Goal: Task Accomplishment & Management: Manage account settings

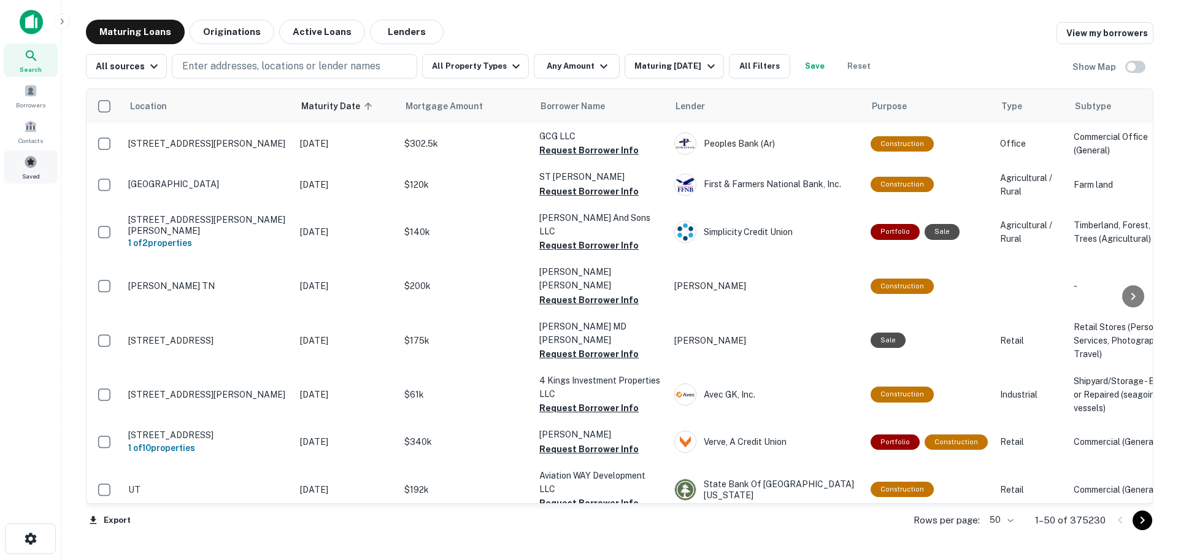
click at [37, 157] on span at bounding box center [30, 161] width 13 height 13
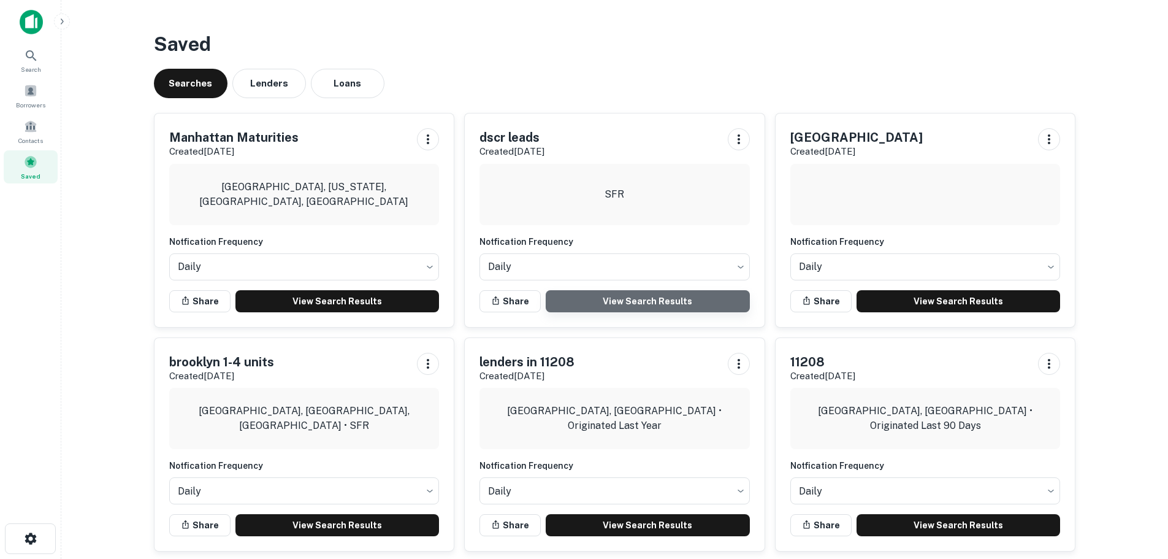
click at [612, 295] on link "View Search Results" at bounding box center [648, 301] width 204 height 22
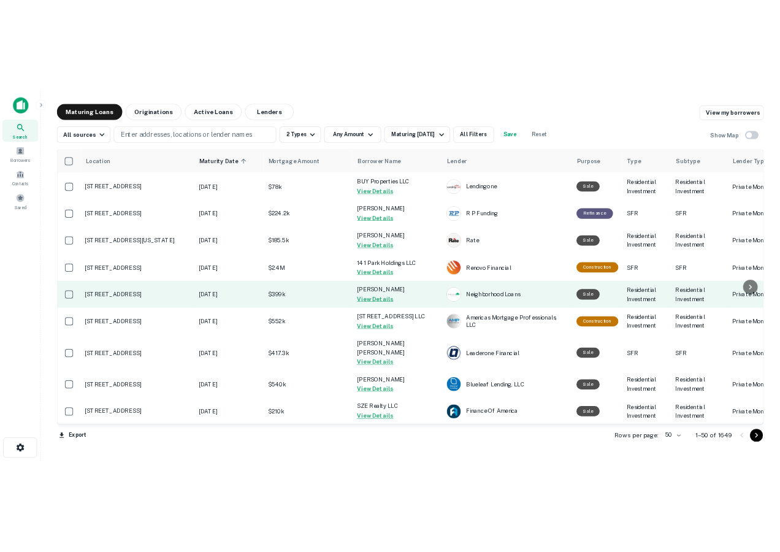
scroll to position [61, 0]
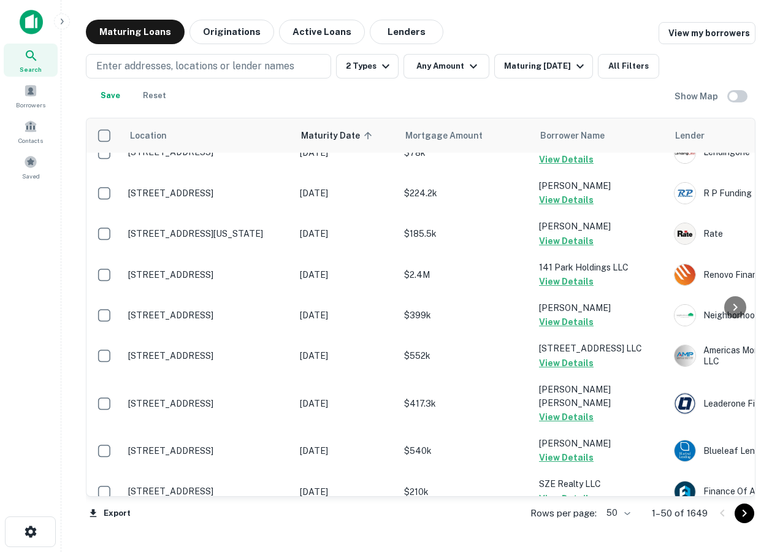
click at [622, 515] on body "Search Borrowers Contacts Saved Maturing Loans Originations Active Loans Lender…" at bounding box center [390, 276] width 780 height 552
click at [617, 526] on li "100" at bounding box center [619, 526] width 36 height 22
type input "***"
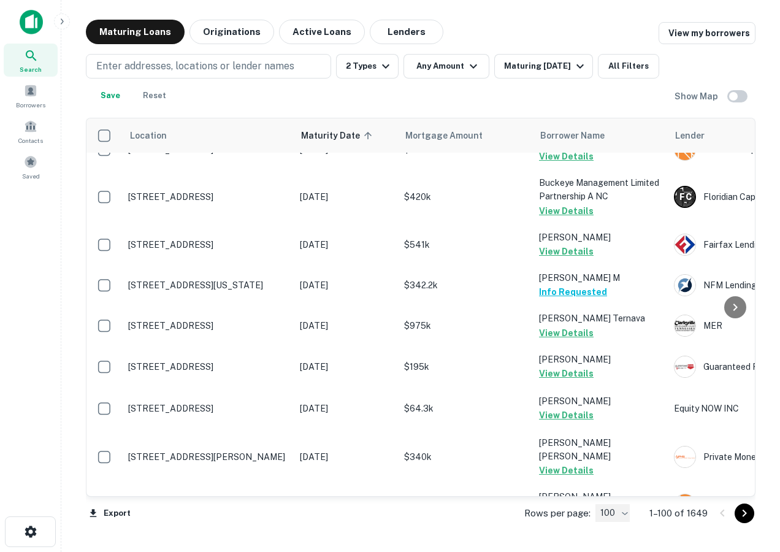
scroll to position [3797, 0]
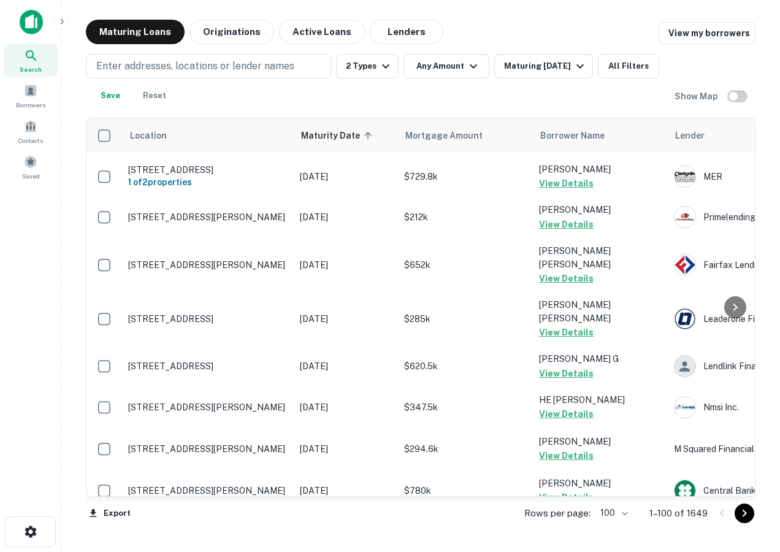
click at [743, 514] on icon "Go to next page" at bounding box center [744, 513] width 15 height 15
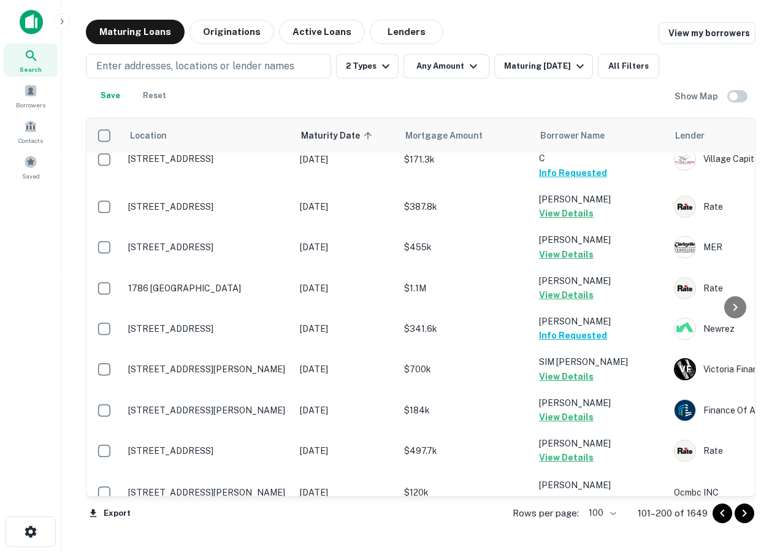
scroll to position [3784, 0]
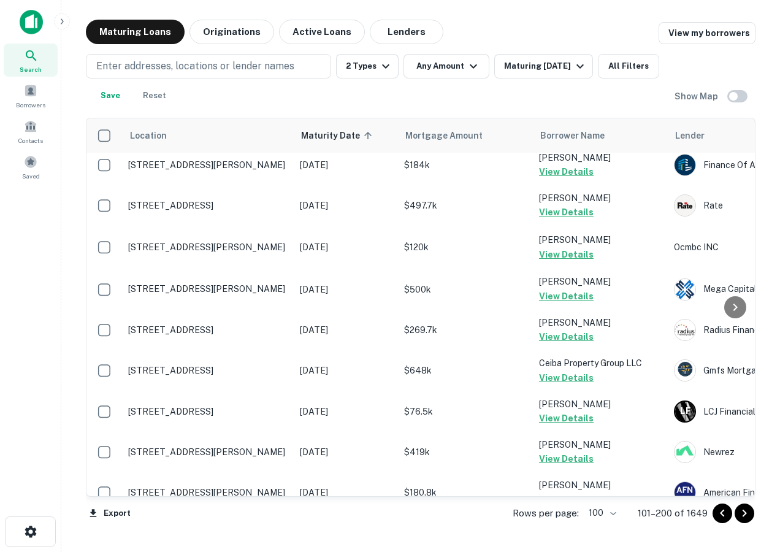
click at [743, 513] on icon "Go to next page" at bounding box center [744, 513] width 15 height 15
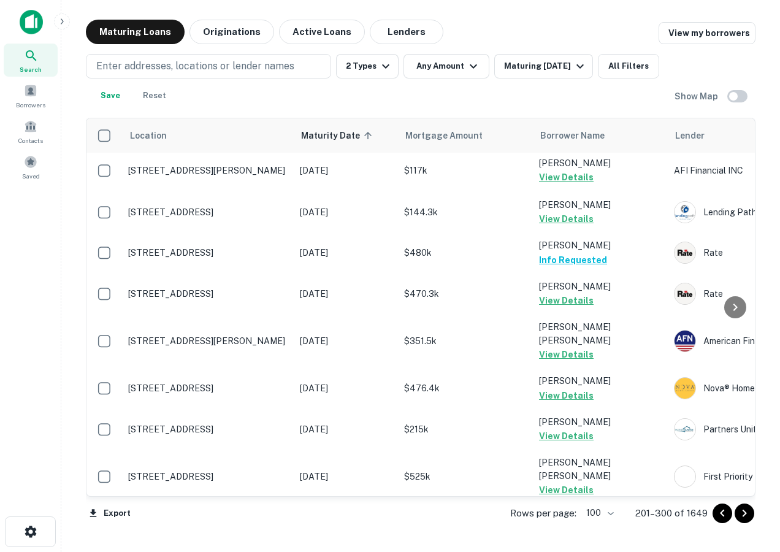
scroll to position [3743, 0]
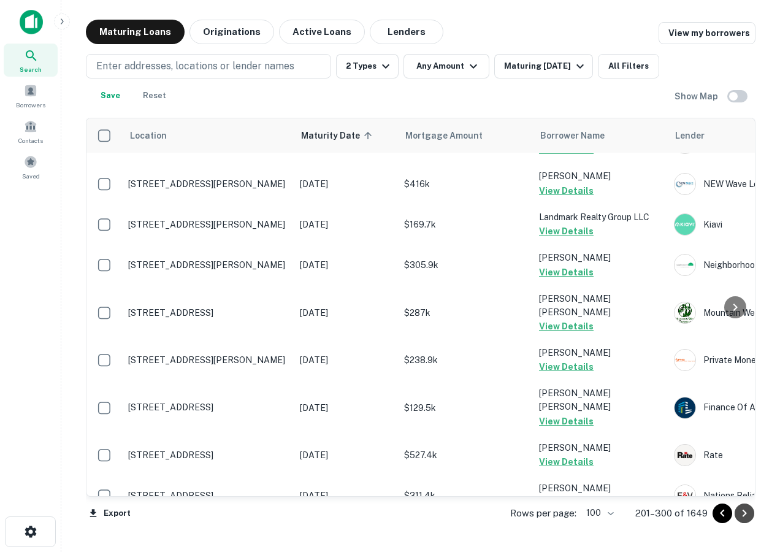
click at [738, 515] on icon "Go to next page" at bounding box center [744, 513] width 15 height 15
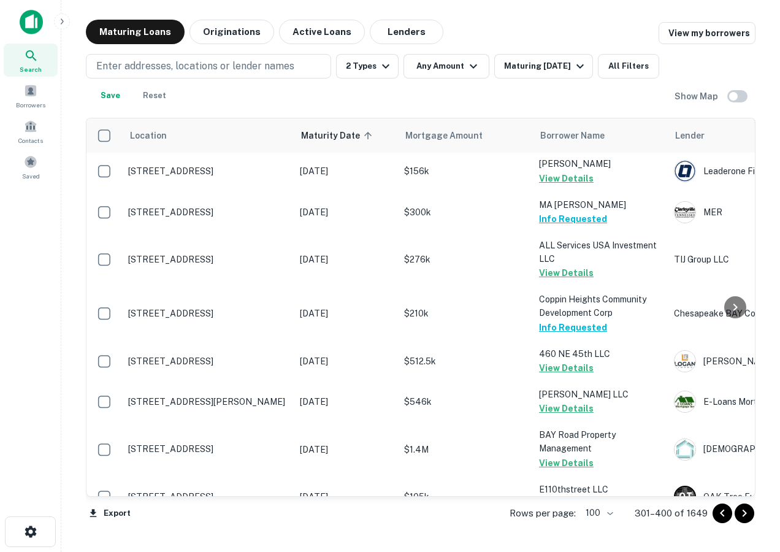
scroll to position [3784, 0]
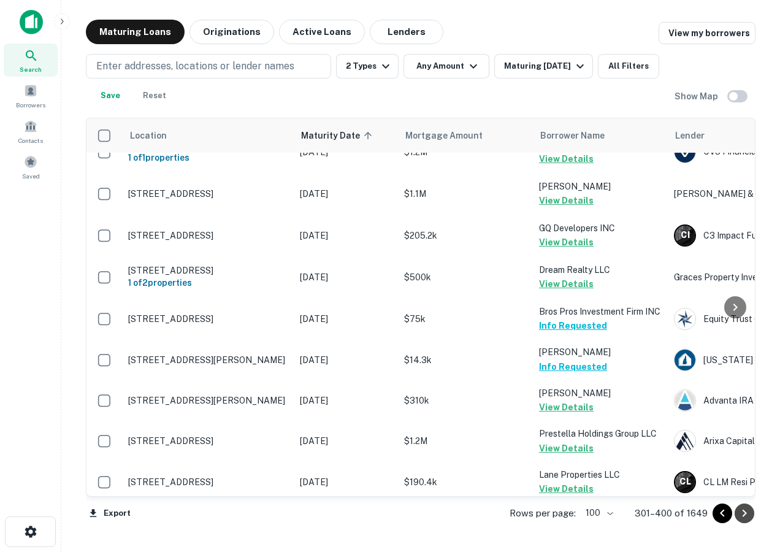
click at [748, 514] on icon "Go to next page" at bounding box center [744, 513] width 15 height 15
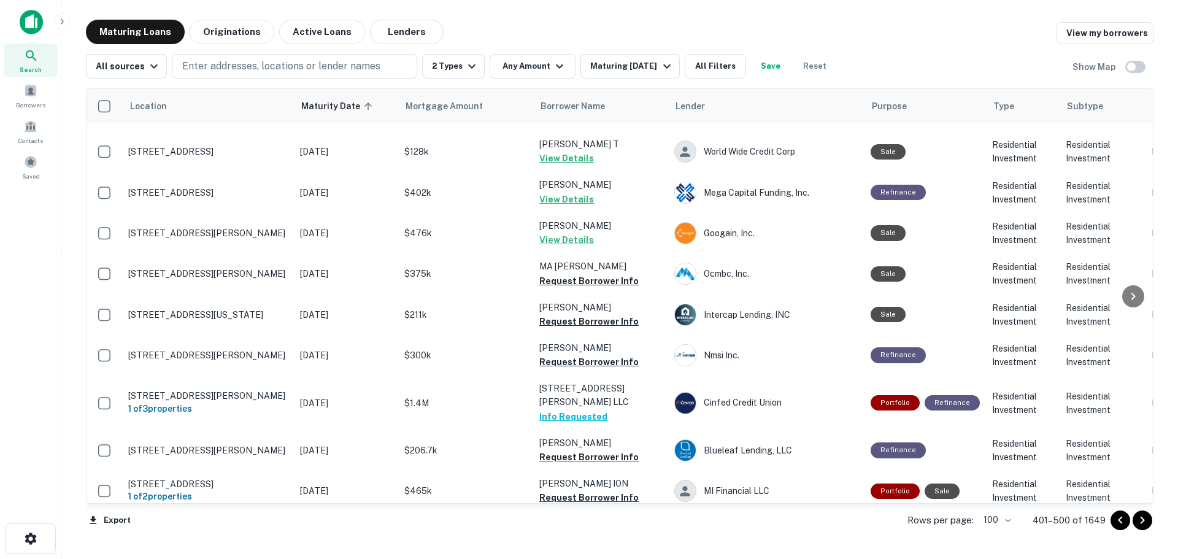
scroll to position [2011, 0]
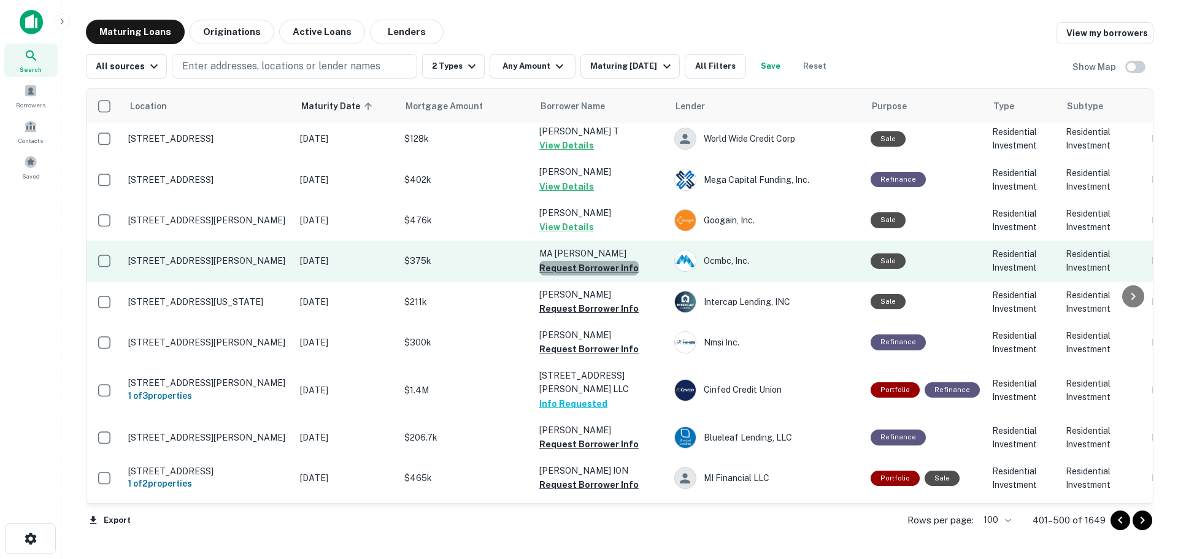
click at [611, 261] on button "Request Borrower Info" at bounding box center [588, 268] width 99 height 15
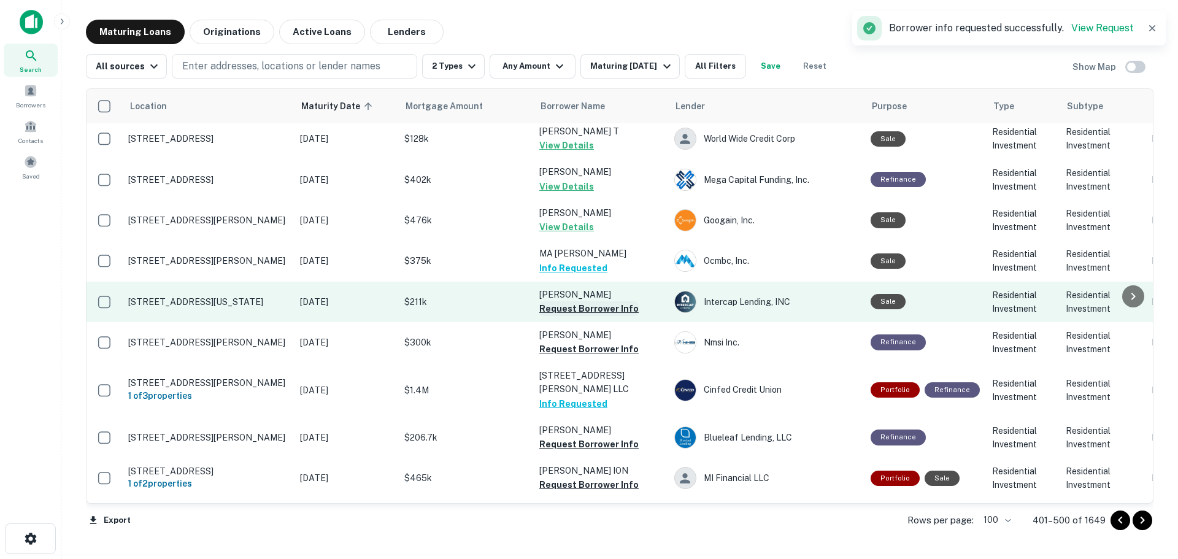
click at [599, 301] on button "Request Borrower Info" at bounding box center [588, 308] width 99 height 15
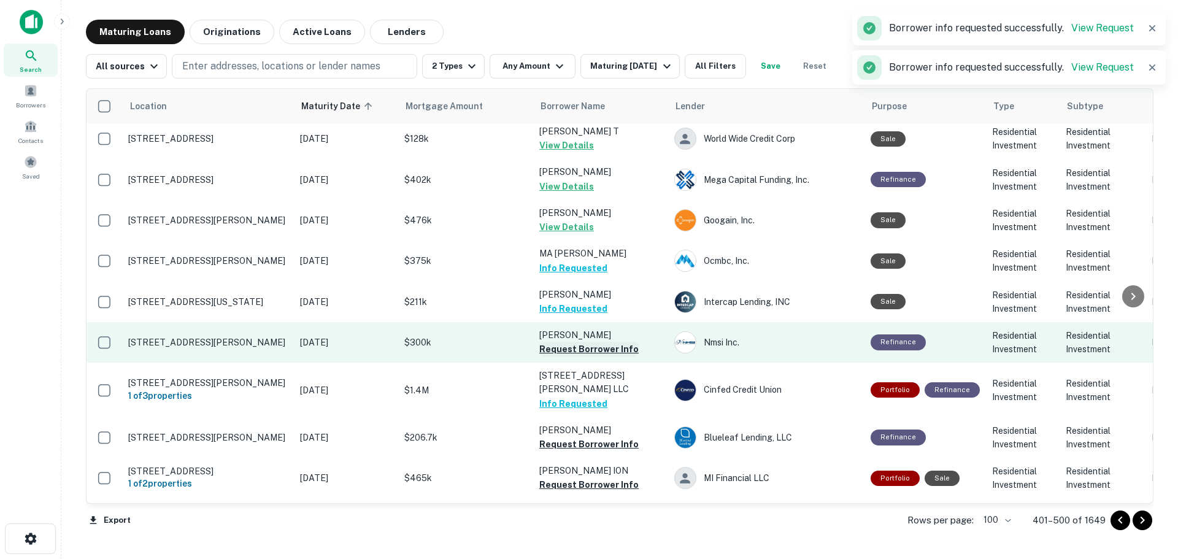
click at [596, 342] on button "Request Borrower Info" at bounding box center [588, 349] width 99 height 15
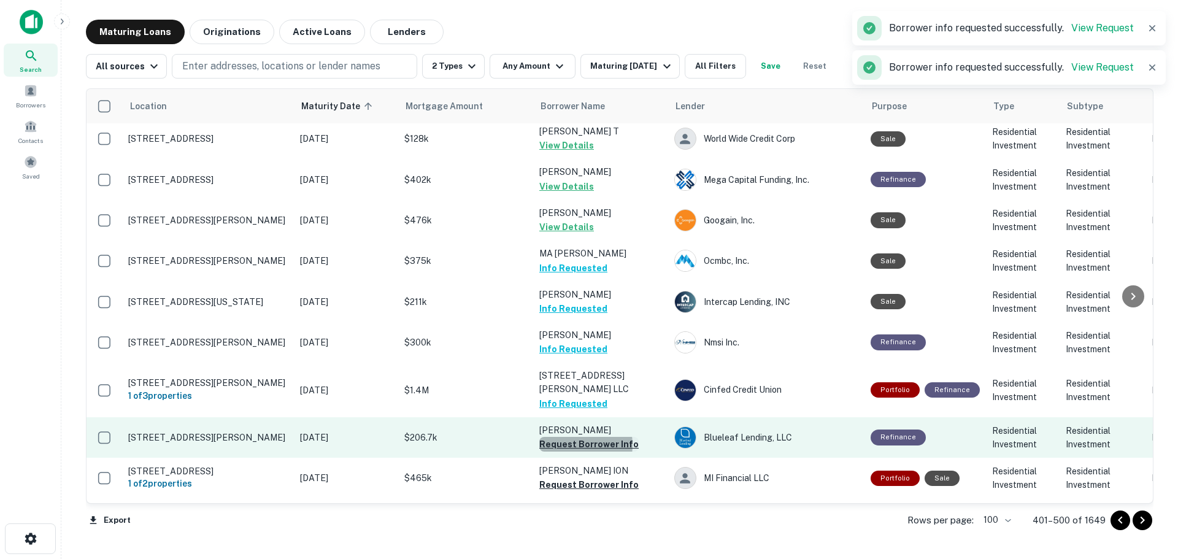
click at [568, 437] on button "Request Borrower Info" at bounding box center [588, 444] width 99 height 15
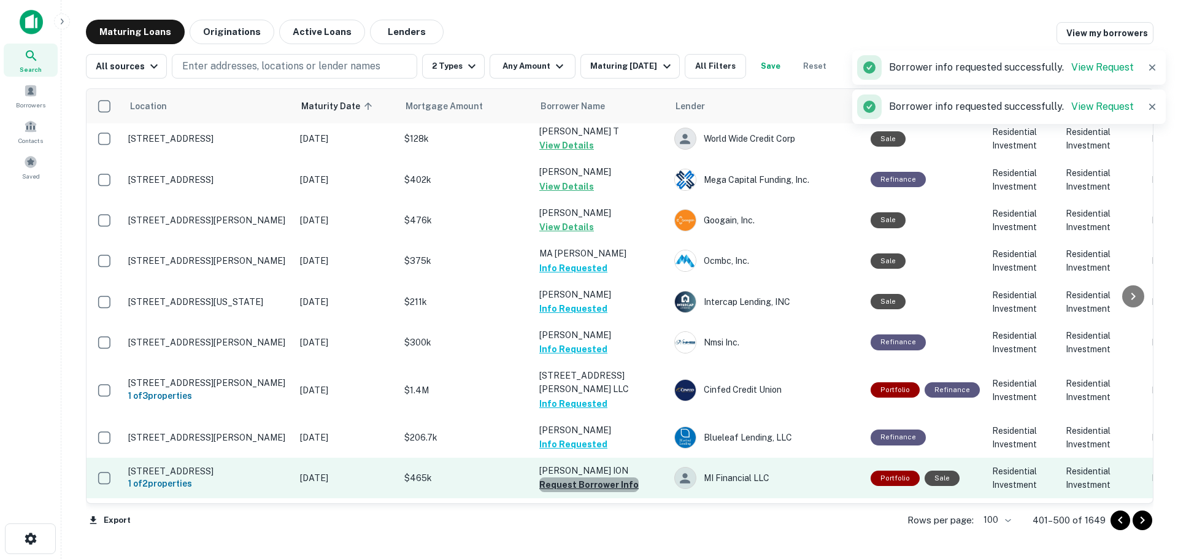
click at [593, 477] on button "Request Borrower Info" at bounding box center [588, 484] width 99 height 15
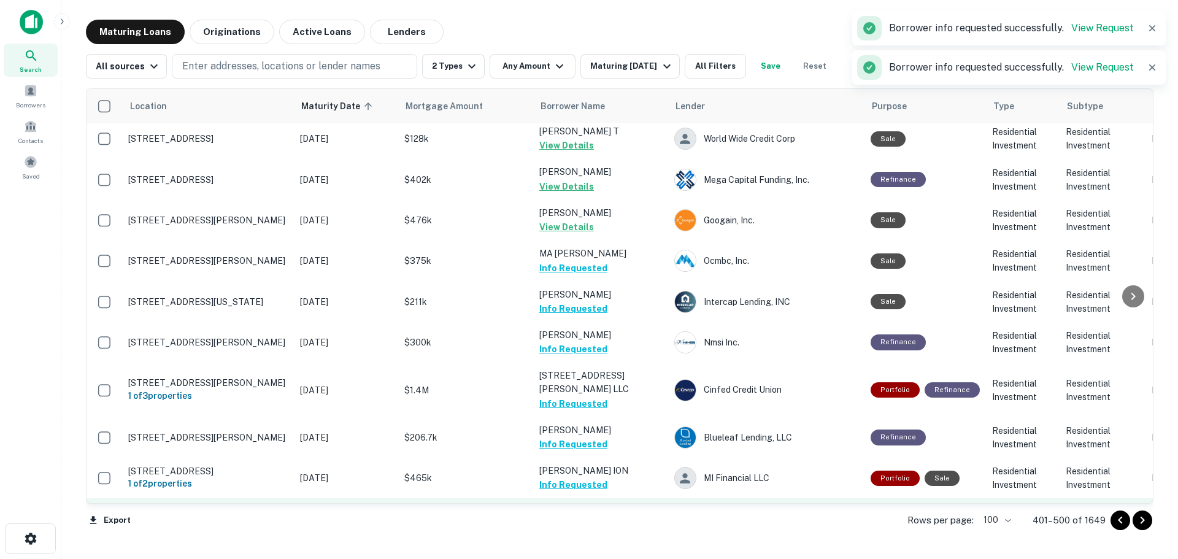
click at [593, 532] on button "Request Borrower Info" at bounding box center [588, 539] width 99 height 15
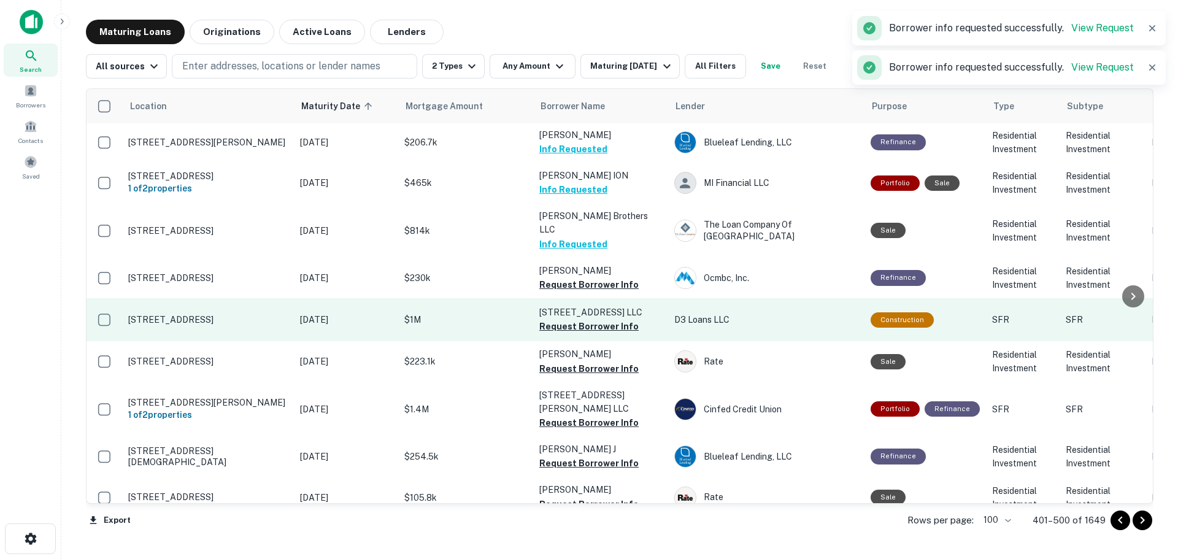
scroll to position [2318, 0]
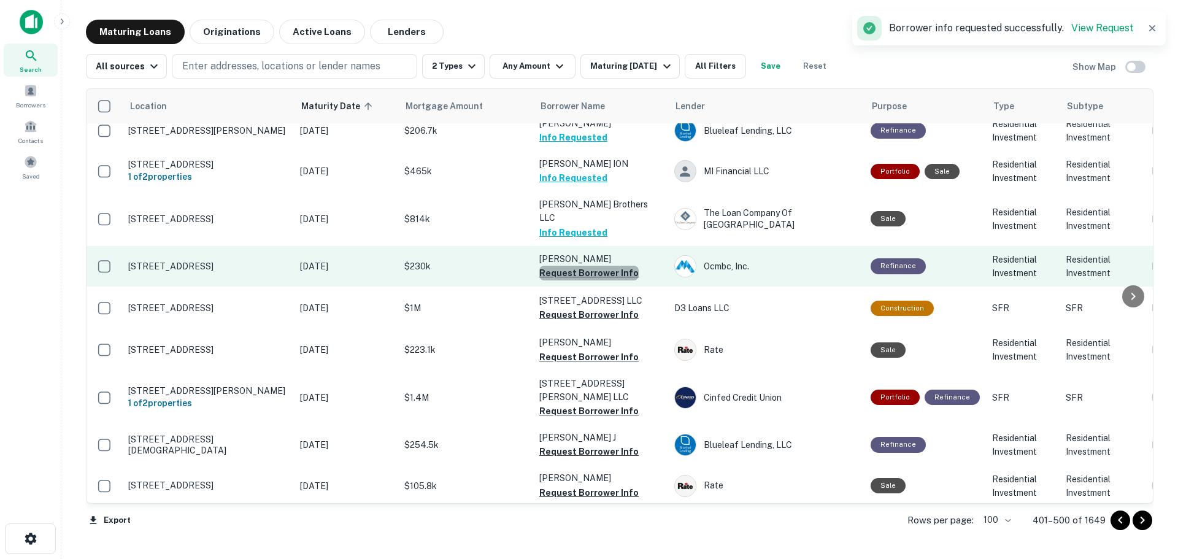
click at [599, 266] on button "Request Borrower Info" at bounding box center [588, 273] width 99 height 15
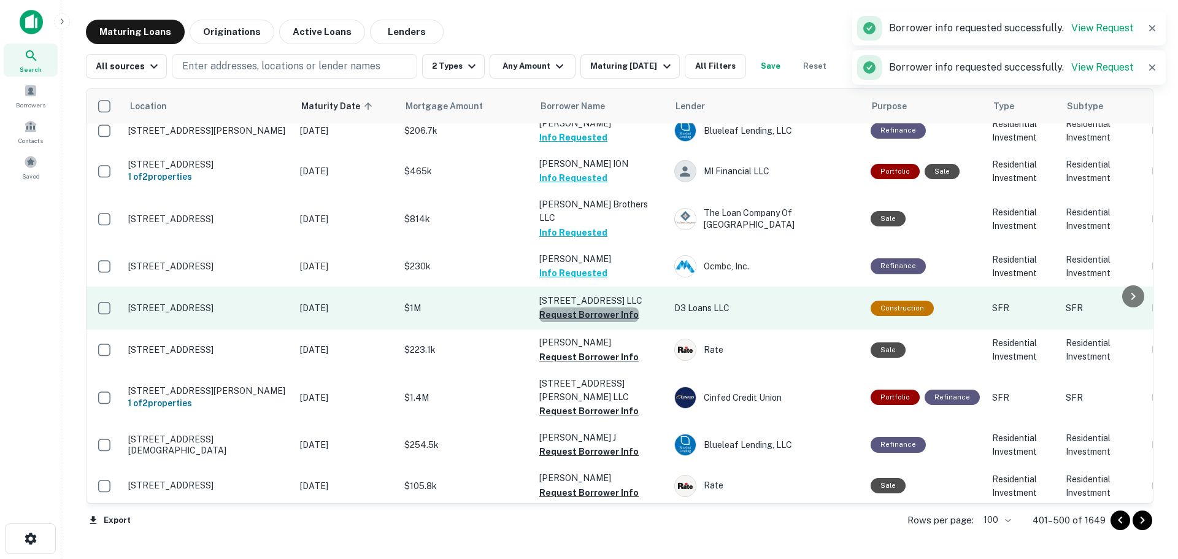
click at [610, 307] on button "Request Borrower Info" at bounding box center [588, 314] width 99 height 15
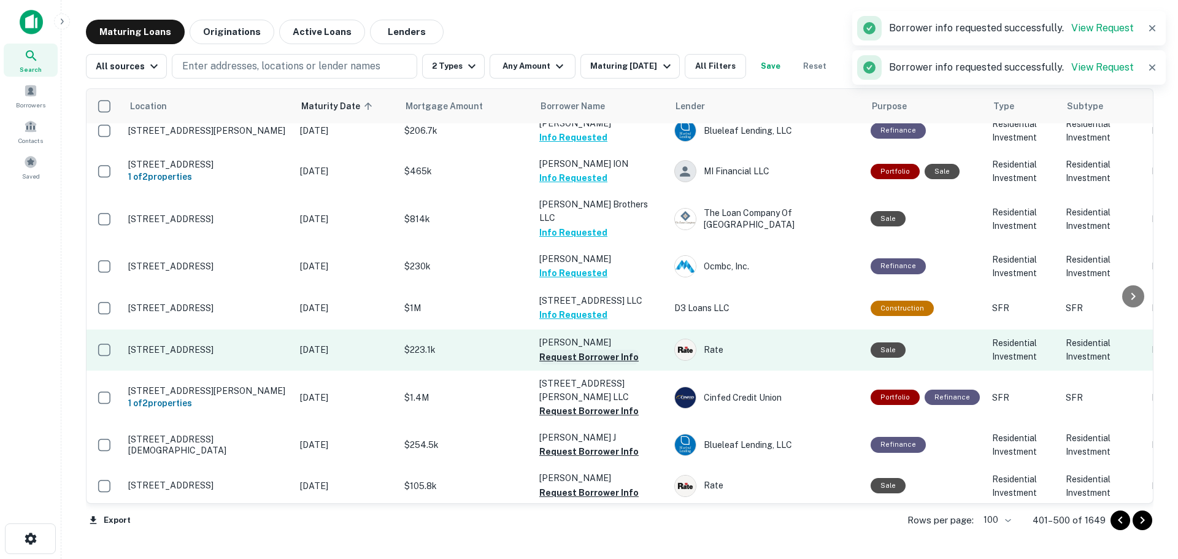
click at [598, 350] on button "Request Borrower Info" at bounding box center [588, 357] width 99 height 15
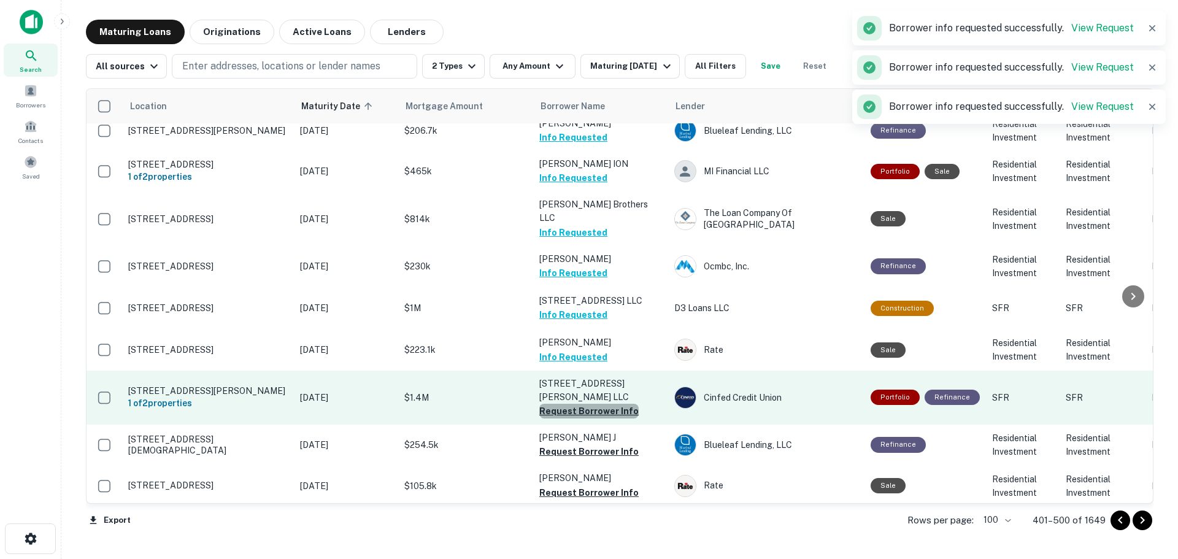
click at [596, 404] on button "Request Borrower Info" at bounding box center [588, 411] width 99 height 15
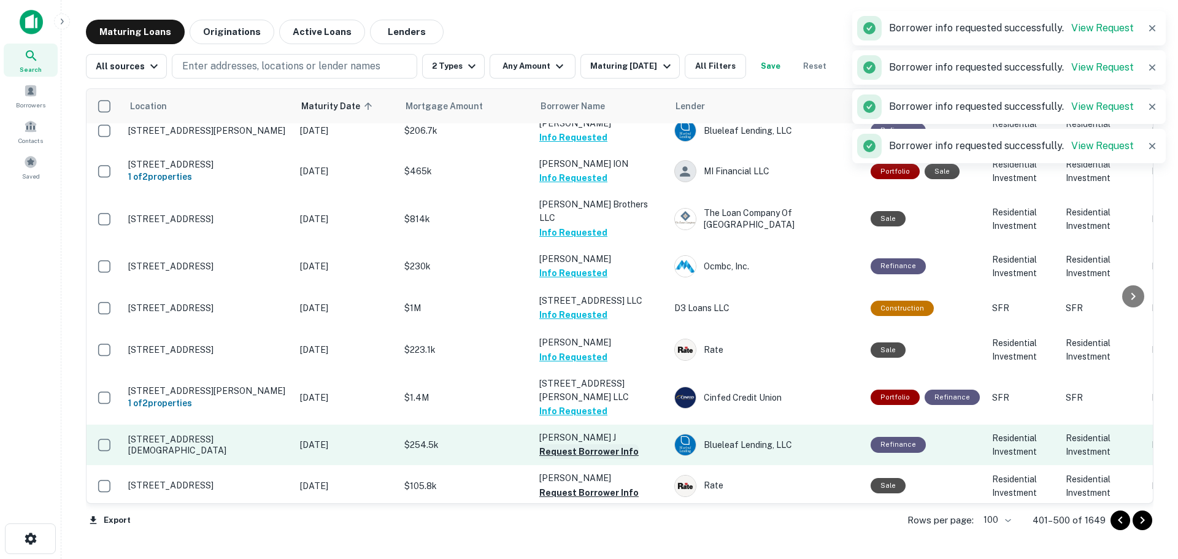
click at [596, 444] on button "Request Borrower Info" at bounding box center [588, 451] width 99 height 15
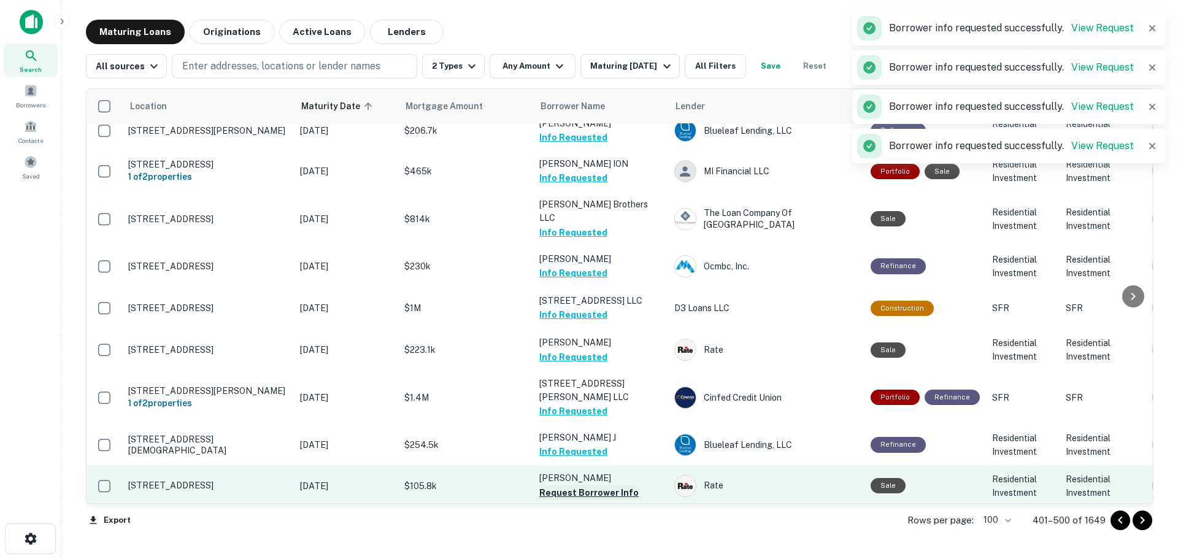
click at [589, 485] on button "Request Borrower Info" at bounding box center [588, 492] width 99 height 15
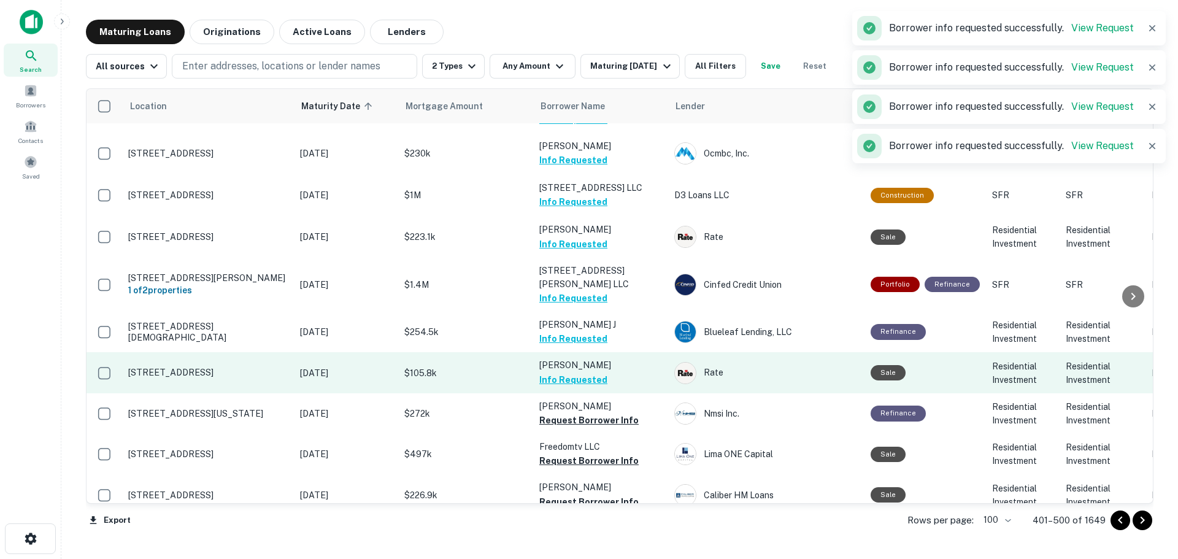
scroll to position [2441, 0]
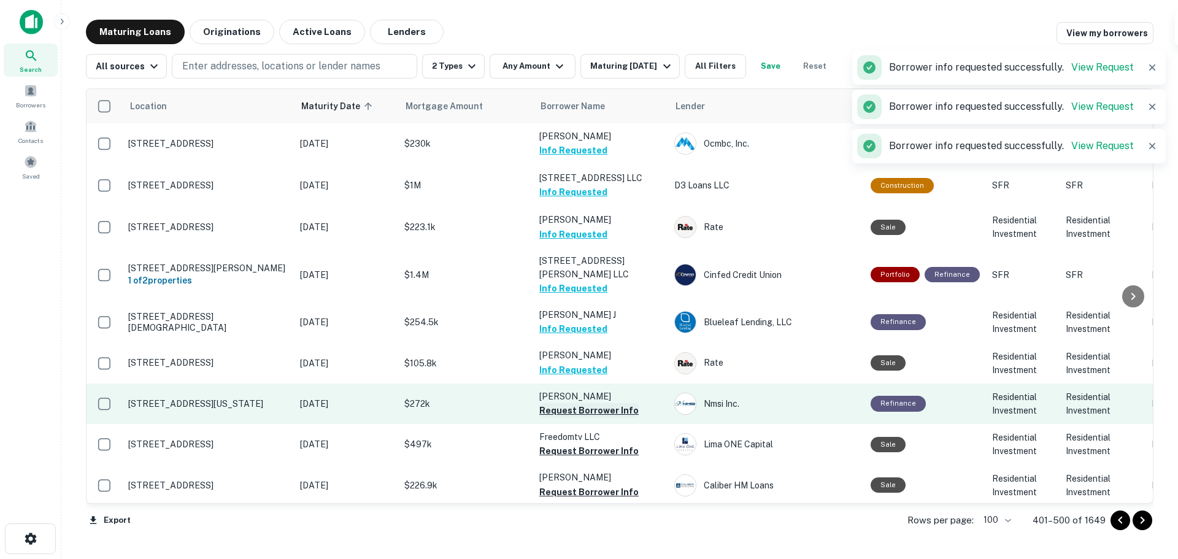
click at [604, 403] on button "Request Borrower Info" at bounding box center [588, 410] width 99 height 15
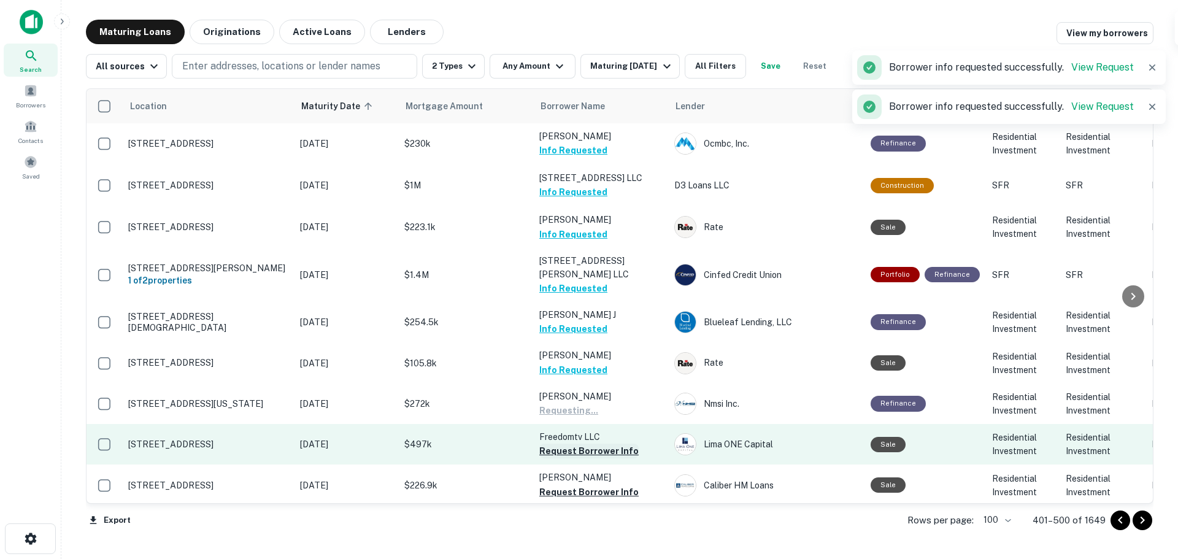
click at [604, 443] on button "Request Borrower Info" at bounding box center [588, 450] width 99 height 15
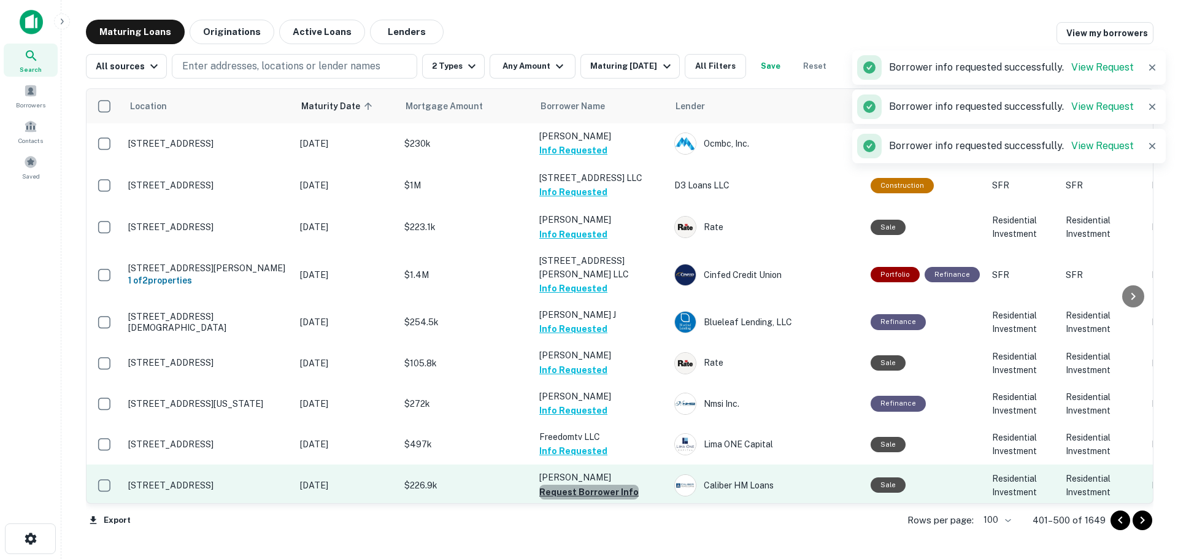
click at [602, 485] on button "Request Borrower Info" at bounding box center [588, 492] width 99 height 15
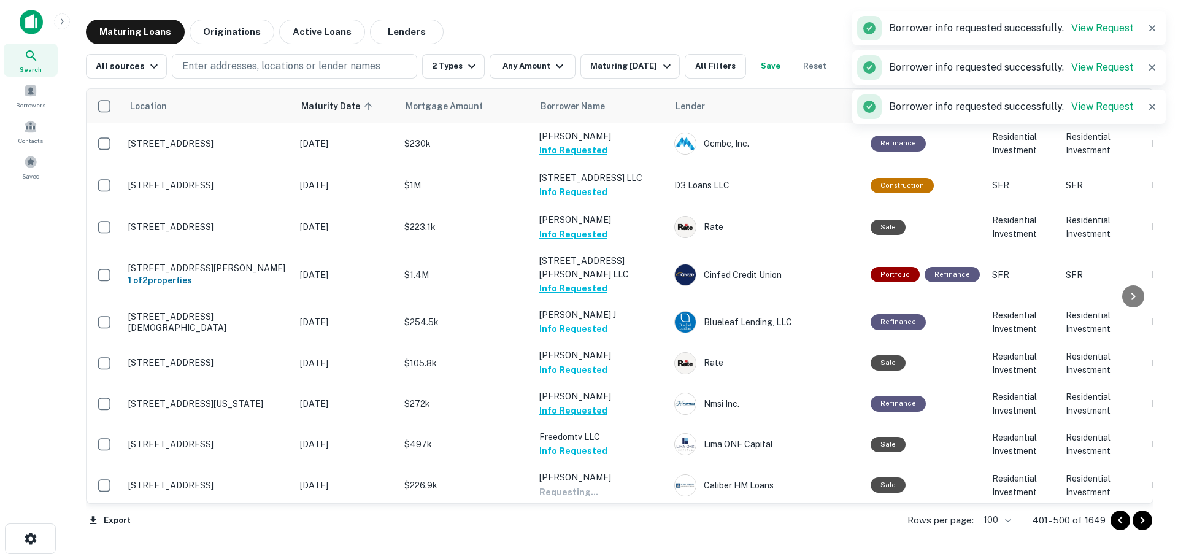
click at [601, 525] on button "Request Borrower Info" at bounding box center [588, 532] width 99 height 15
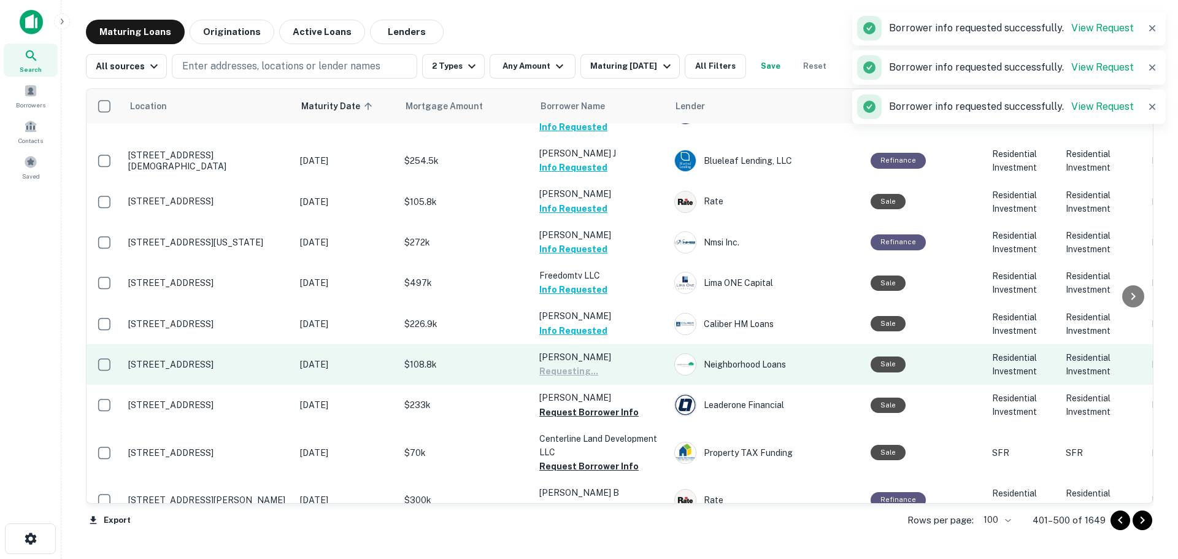
scroll to position [2625, 0]
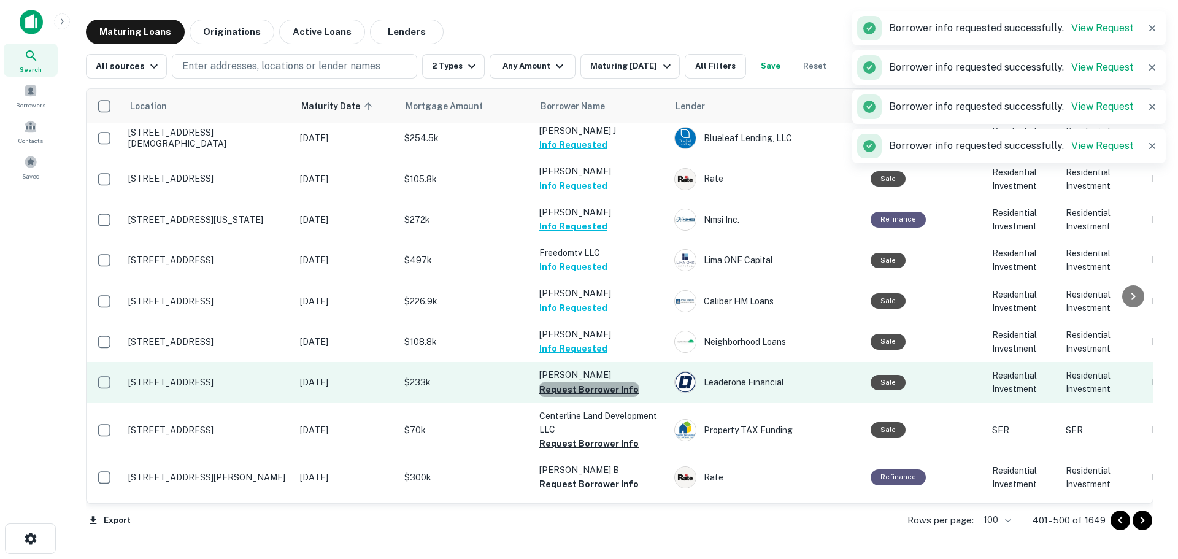
click at [604, 382] on button "Request Borrower Info" at bounding box center [588, 389] width 99 height 15
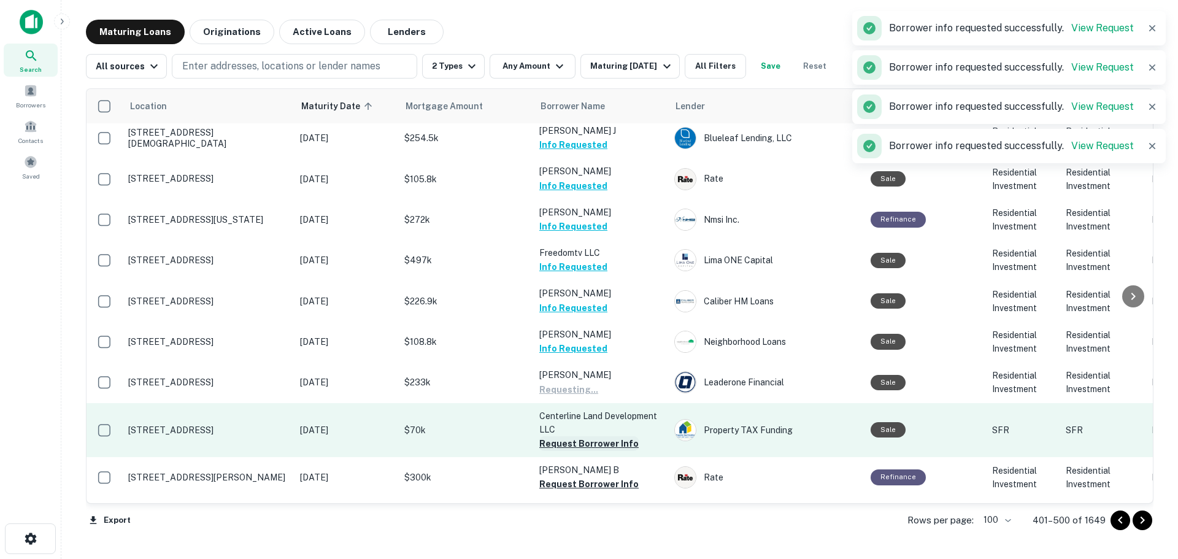
click at [612, 436] on button "Request Borrower Info" at bounding box center [588, 443] width 99 height 15
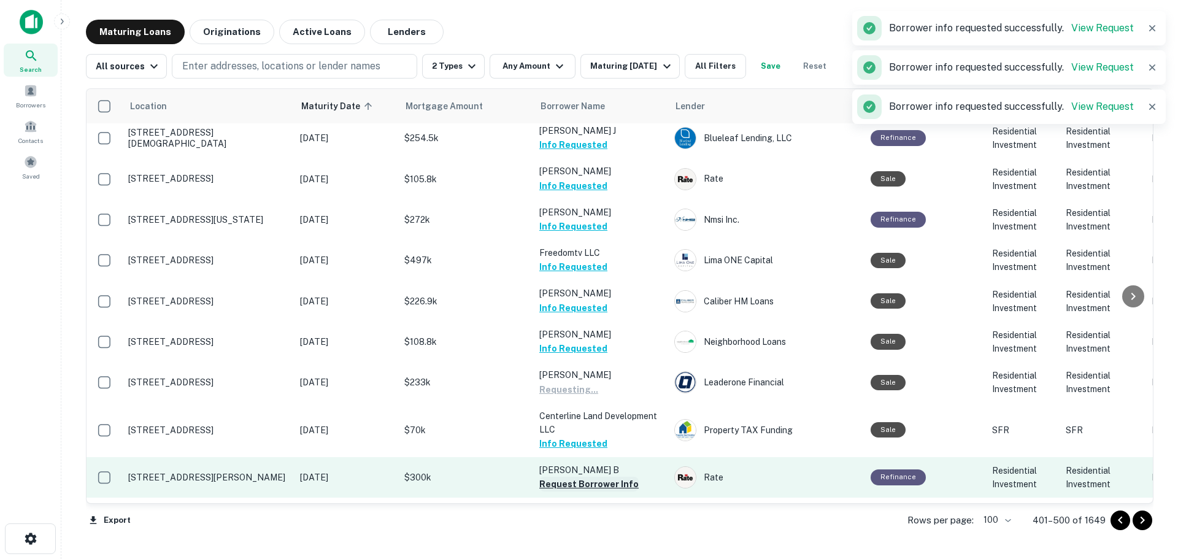
click at [607, 477] on button "Request Borrower Info" at bounding box center [588, 484] width 99 height 15
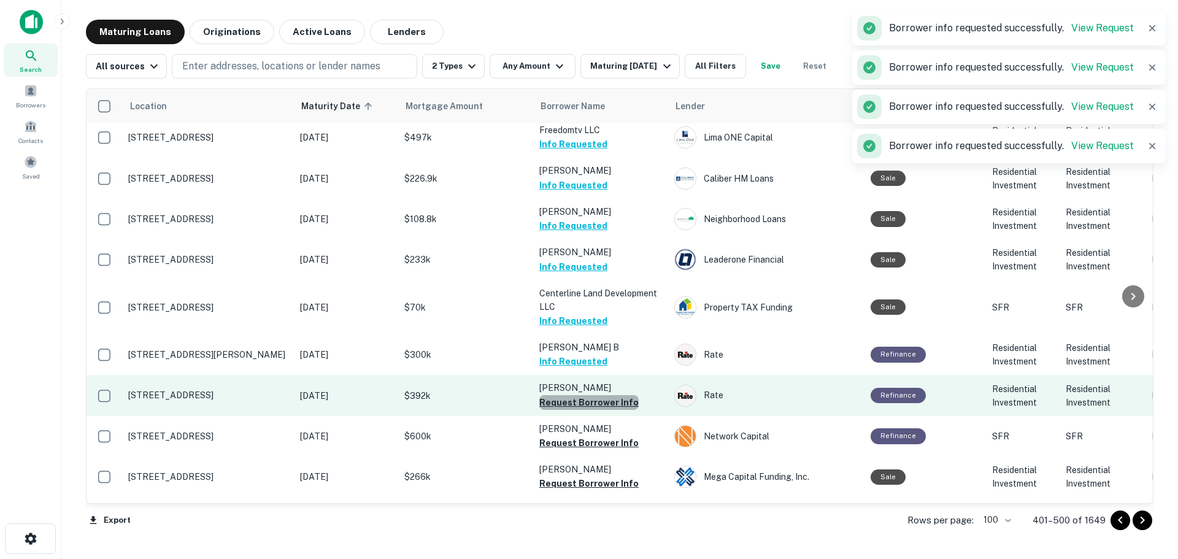
click at [602, 395] on button "Request Borrower Info" at bounding box center [588, 402] width 99 height 15
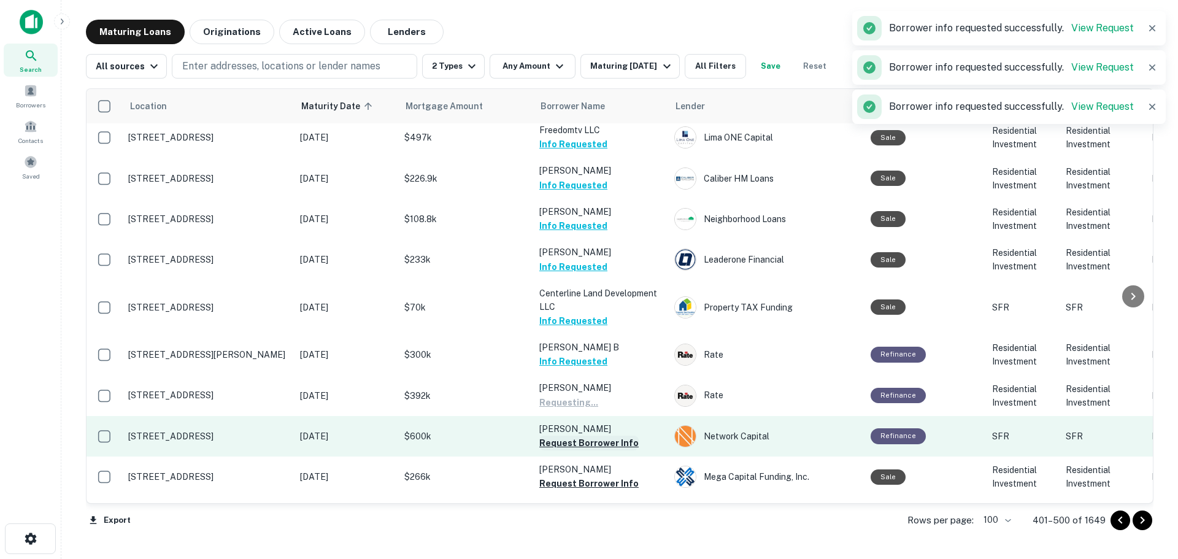
click at [616, 436] on button "Request Borrower Info" at bounding box center [588, 443] width 99 height 15
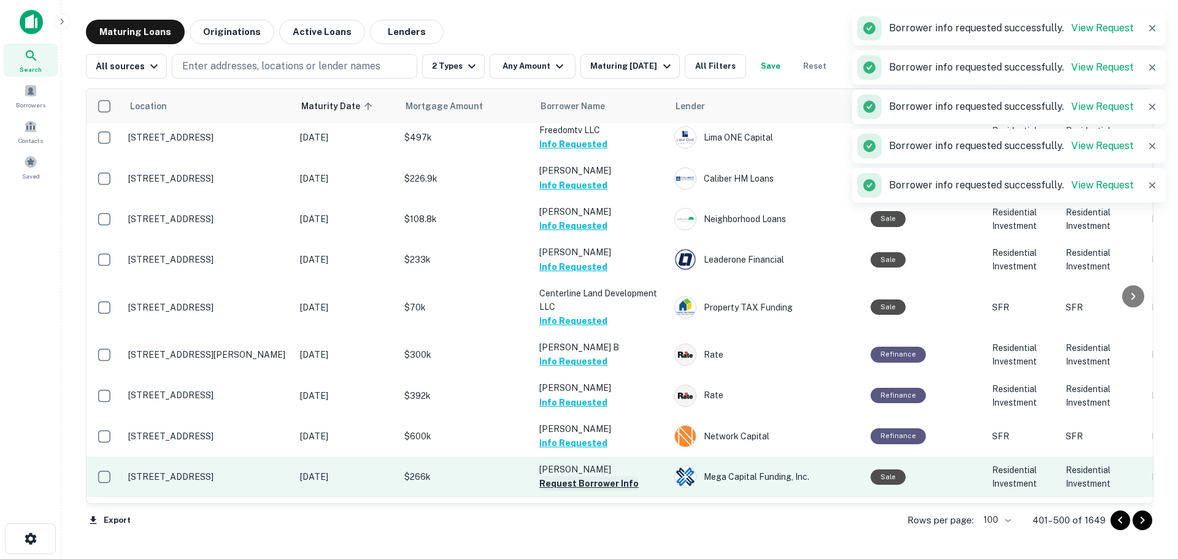
click at [604, 476] on button "Request Borrower Info" at bounding box center [588, 483] width 99 height 15
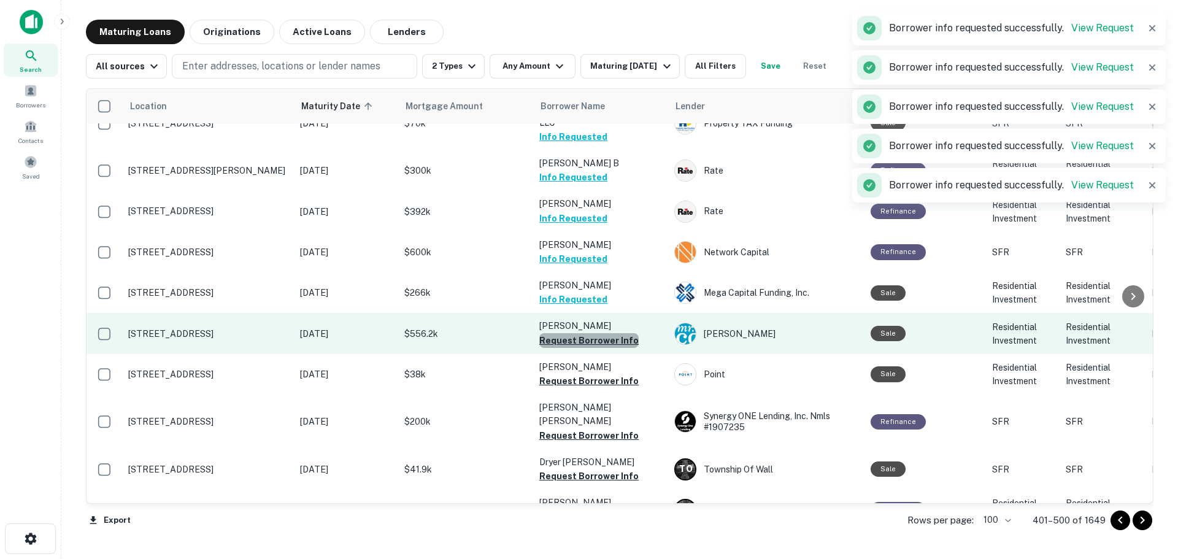
click at [613, 333] on button "Request Borrower Info" at bounding box center [588, 340] width 99 height 15
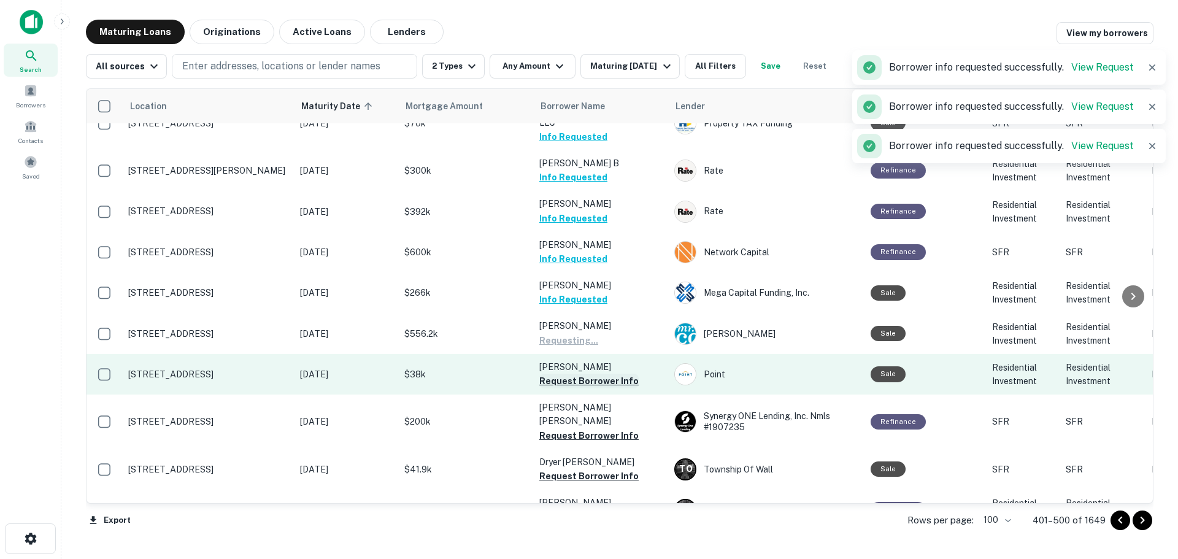
click at [612, 374] on button "Request Borrower Info" at bounding box center [588, 381] width 99 height 15
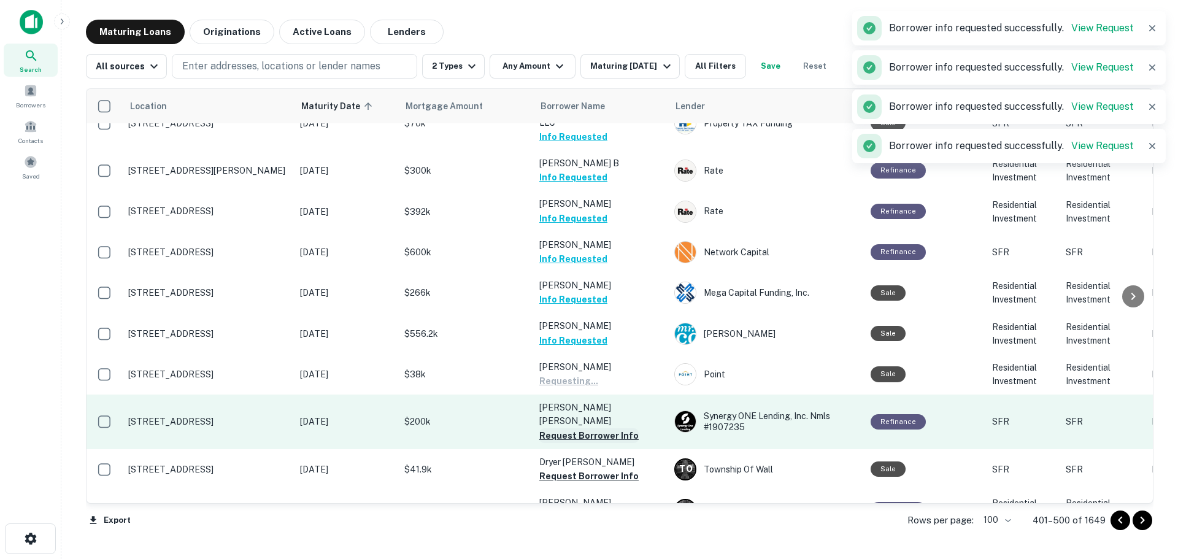
click at [608, 428] on button "Request Borrower Info" at bounding box center [588, 435] width 99 height 15
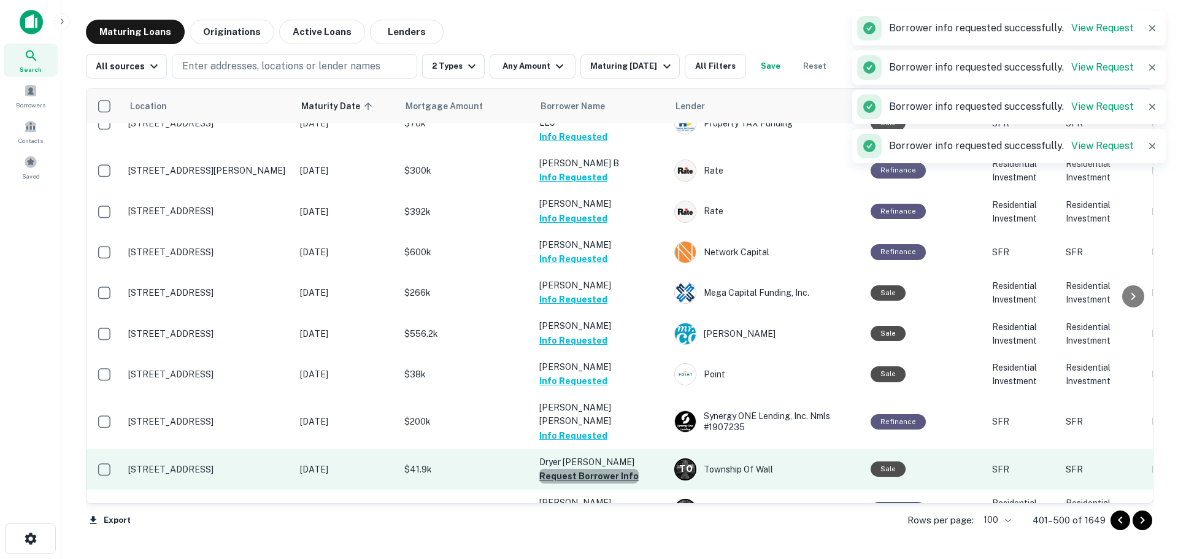
click at [607, 469] on button "Request Borrower Info" at bounding box center [588, 476] width 99 height 15
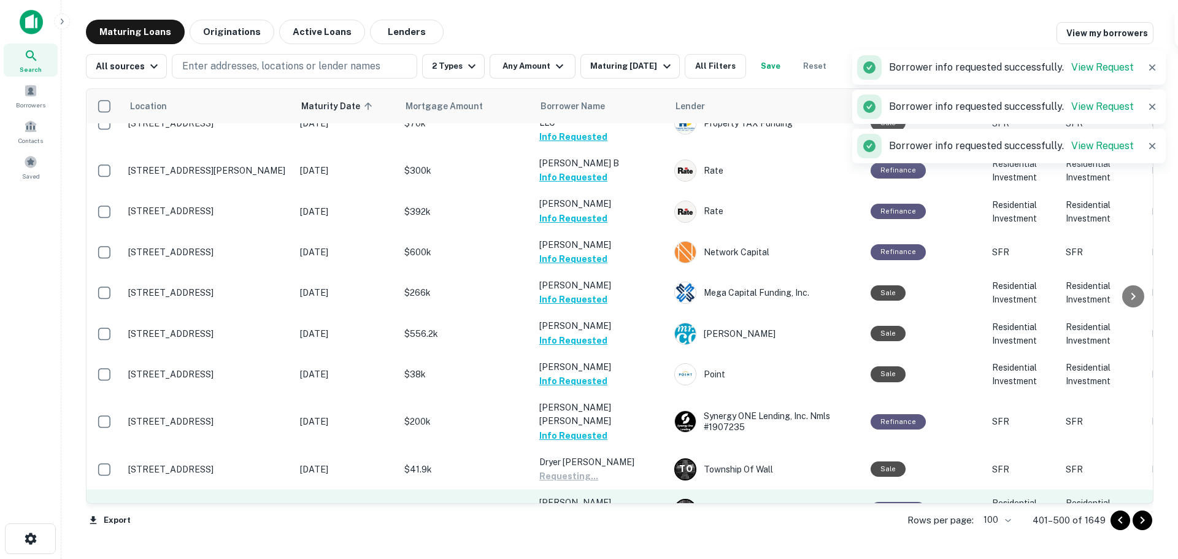
click at [608, 509] on button "Request Borrower Info" at bounding box center [588, 516] width 99 height 15
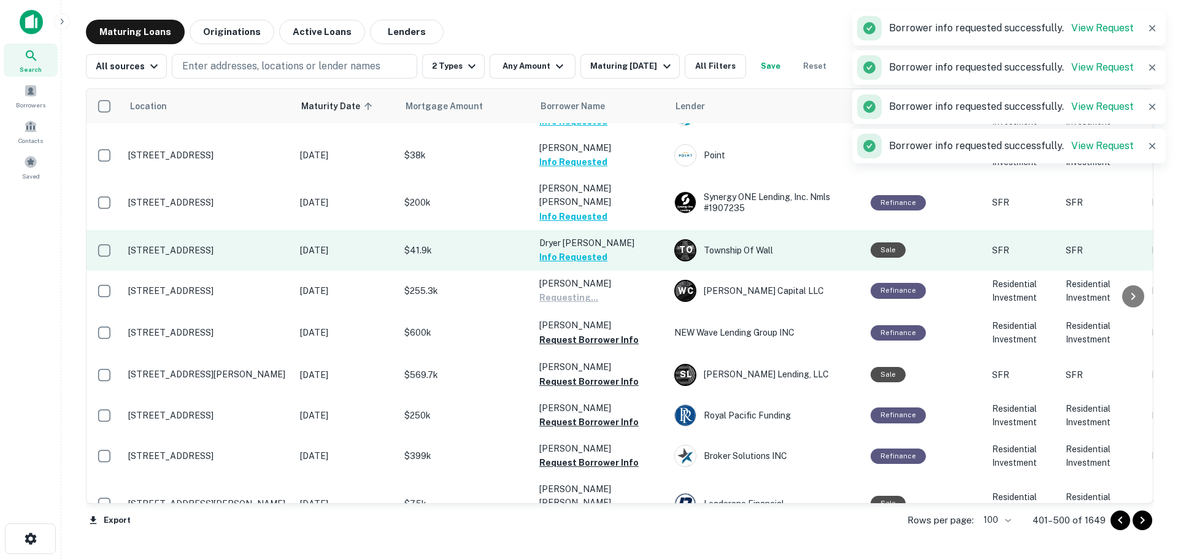
scroll to position [3177, 0]
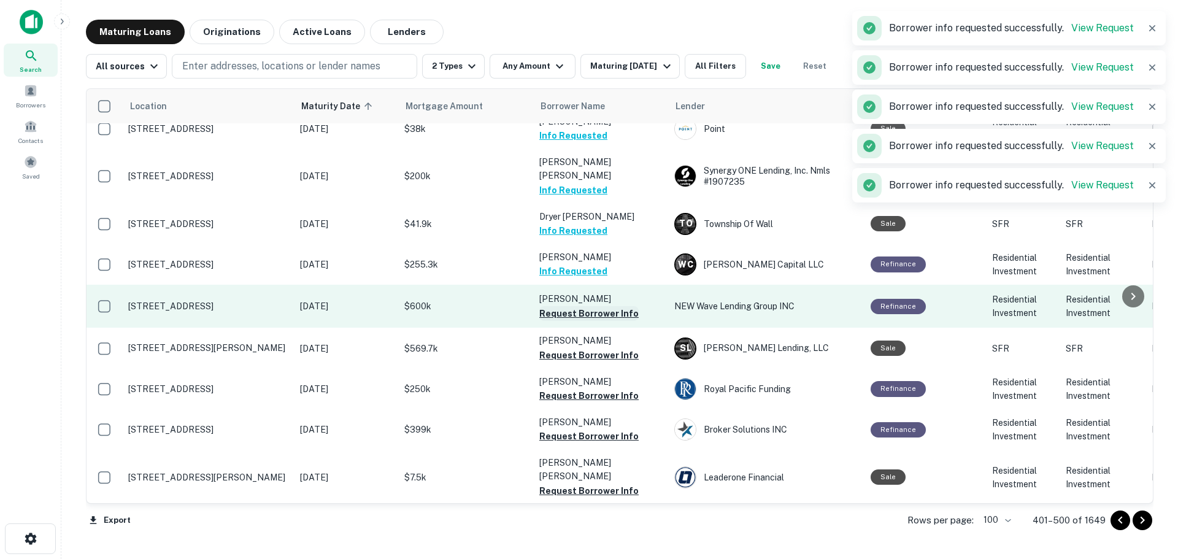
click at [581, 306] on button "Request Borrower Info" at bounding box center [588, 313] width 99 height 15
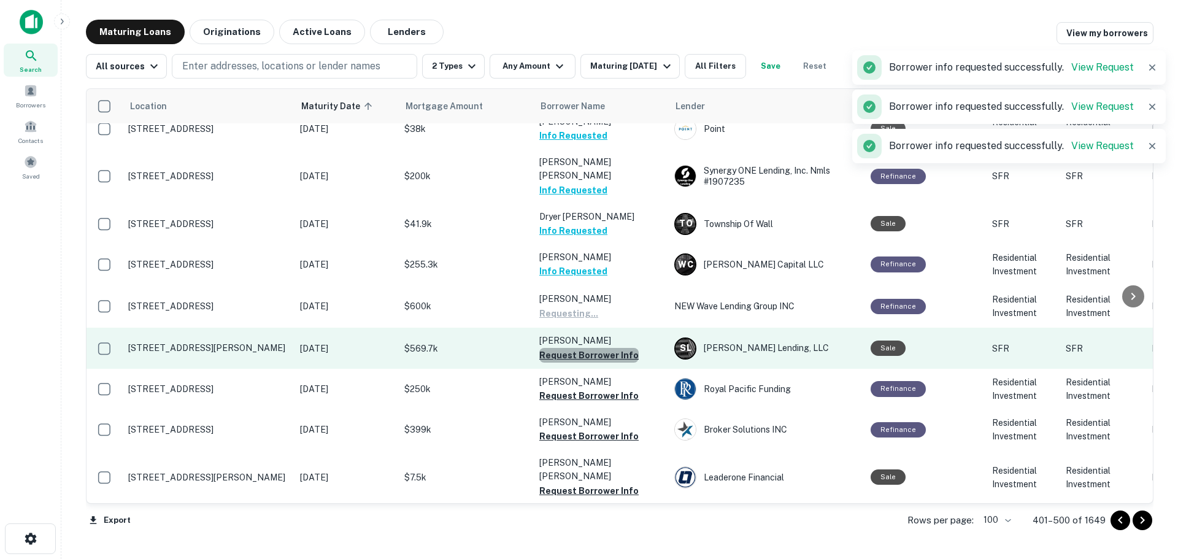
click at [594, 348] on button "Request Borrower Info" at bounding box center [588, 355] width 99 height 15
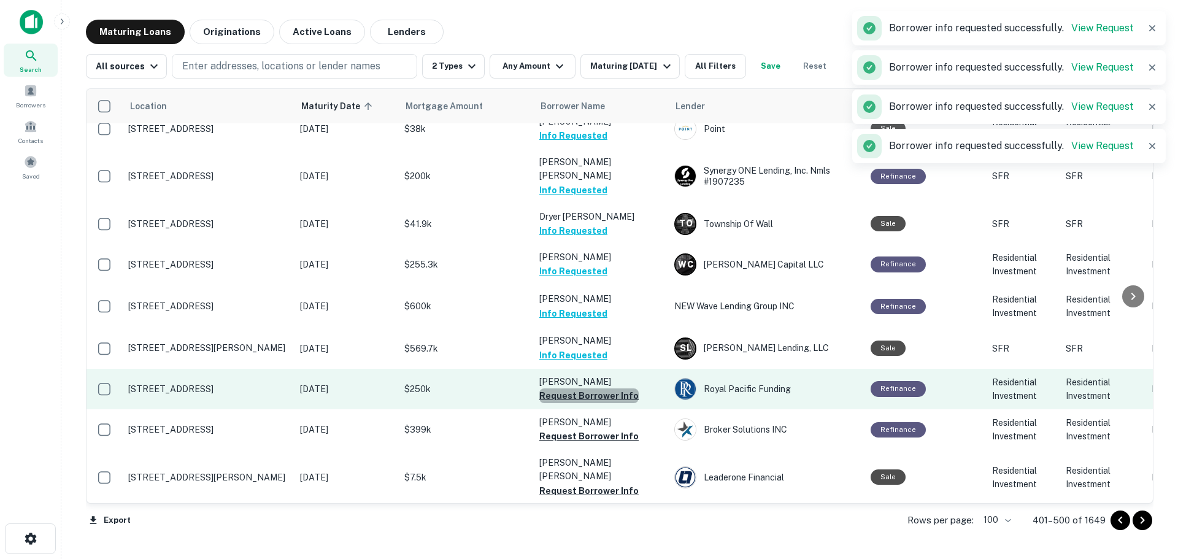
click at [605, 388] on button "Request Borrower Info" at bounding box center [588, 395] width 99 height 15
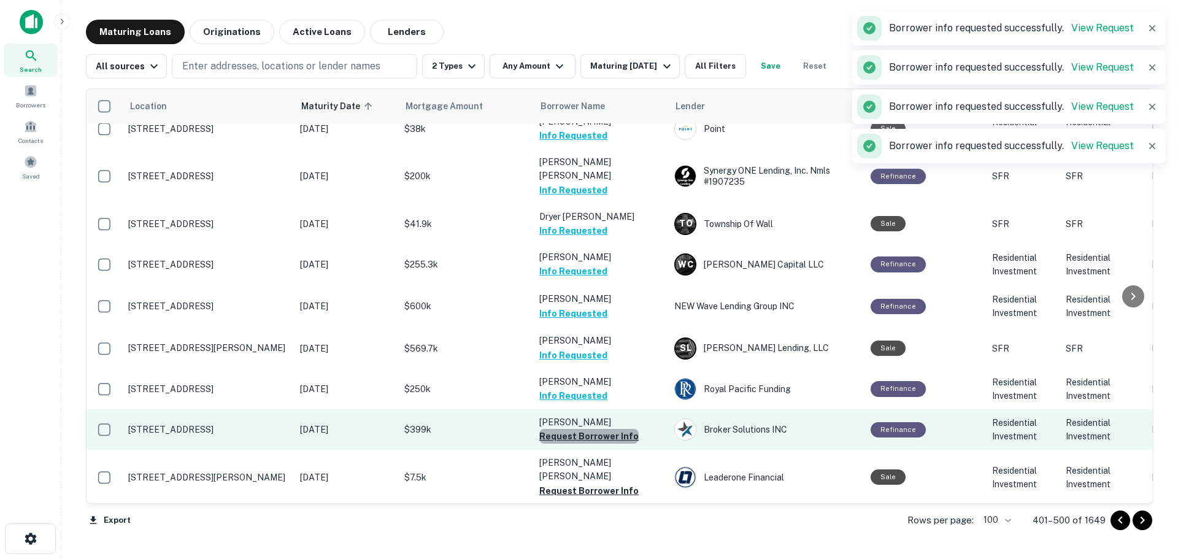
click at [601, 429] on button "Request Borrower Info" at bounding box center [588, 436] width 99 height 15
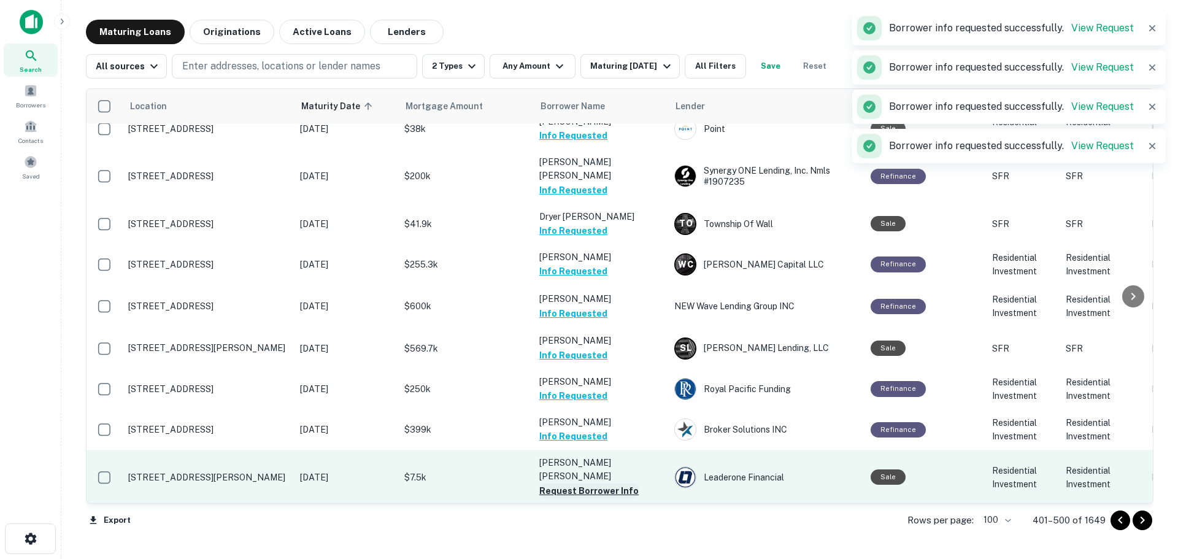
click at [610, 483] on button "Request Borrower Info" at bounding box center [588, 490] width 99 height 15
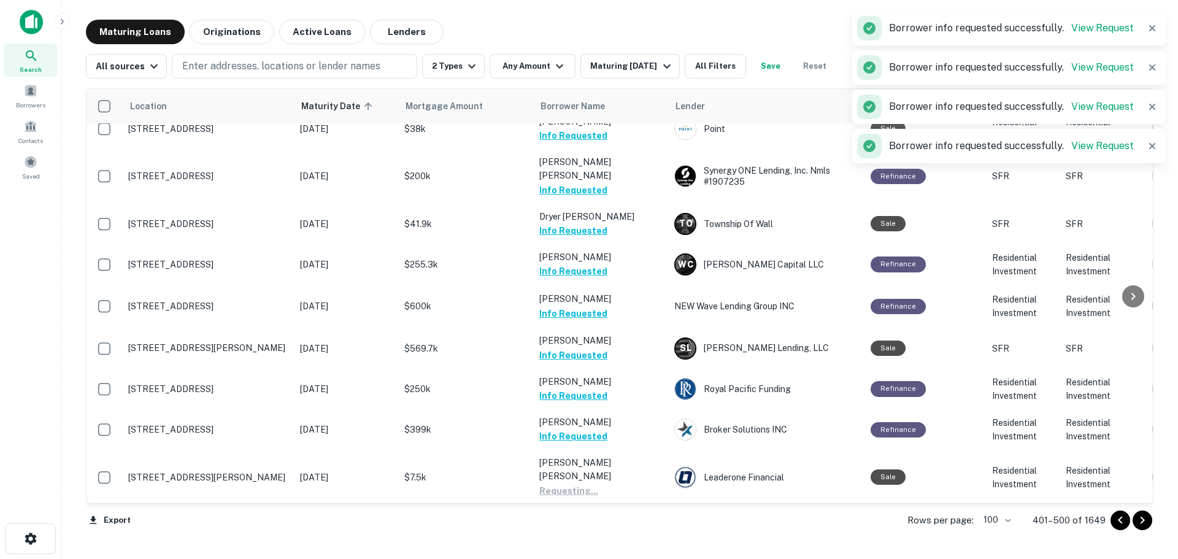
click at [610, 524] on button "Request Borrower Info" at bounding box center [588, 531] width 99 height 15
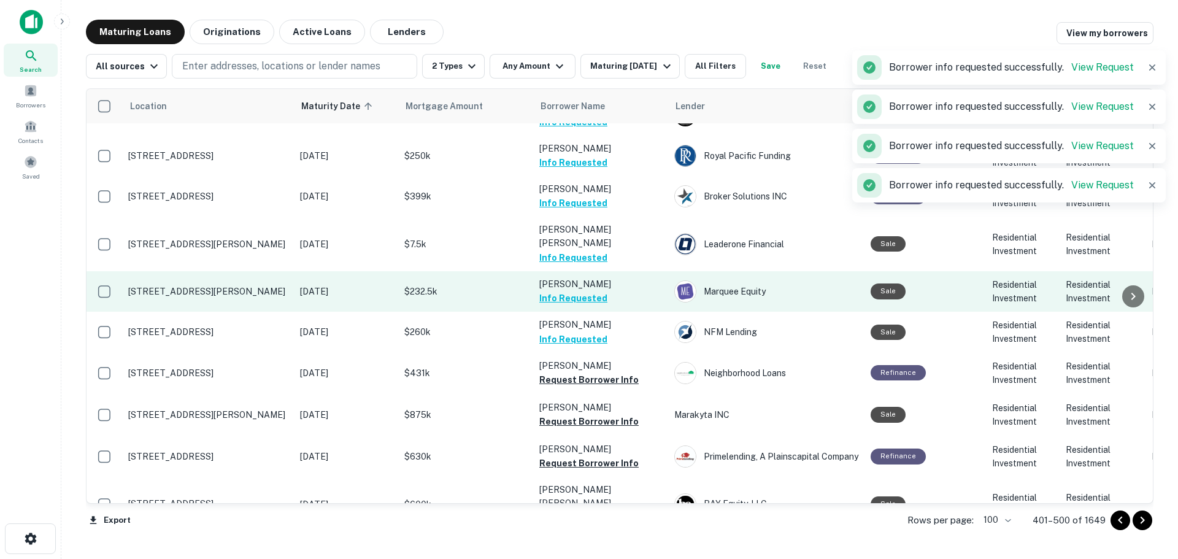
scroll to position [3422, 0]
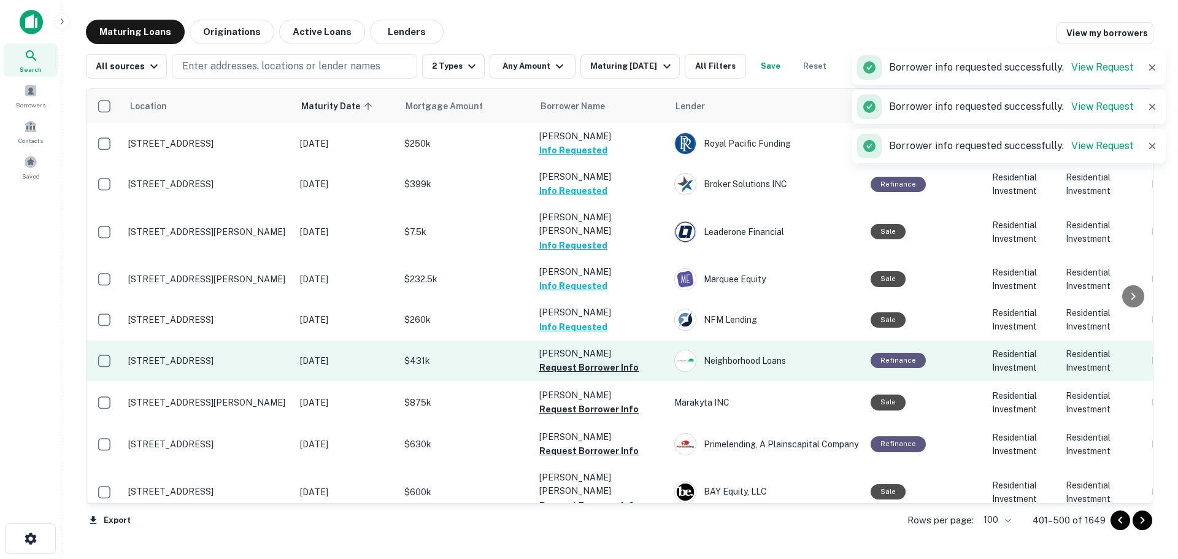
click at [599, 360] on button "Request Borrower Info" at bounding box center [588, 367] width 99 height 15
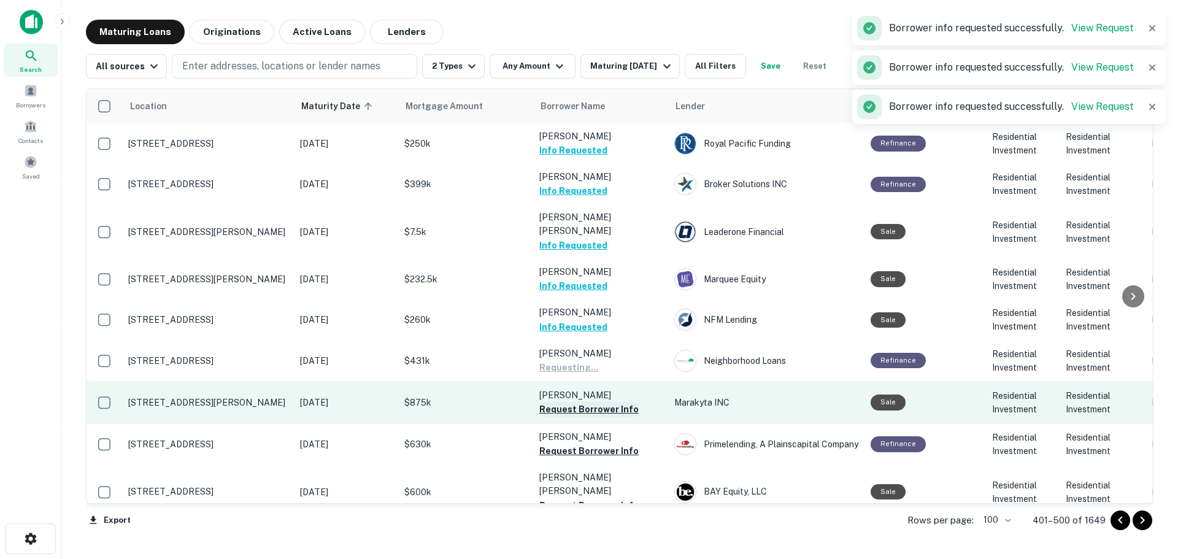
click at [610, 402] on button "Request Borrower Info" at bounding box center [588, 409] width 99 height 15
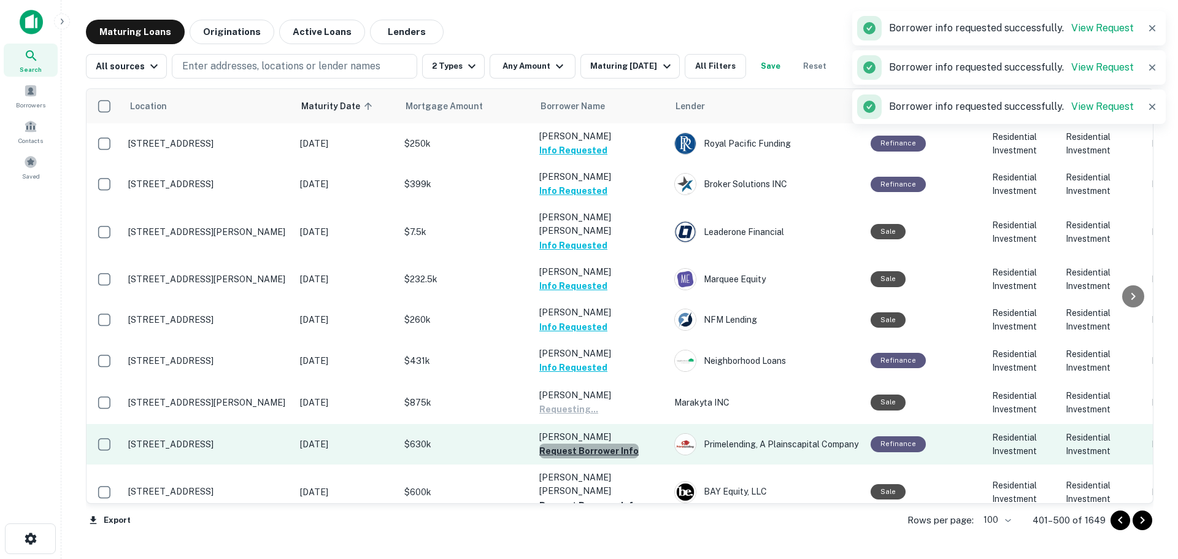
click at [613, 443] on button "Request Borrower Info" at bounding box center [588, 450] width 99 height 15
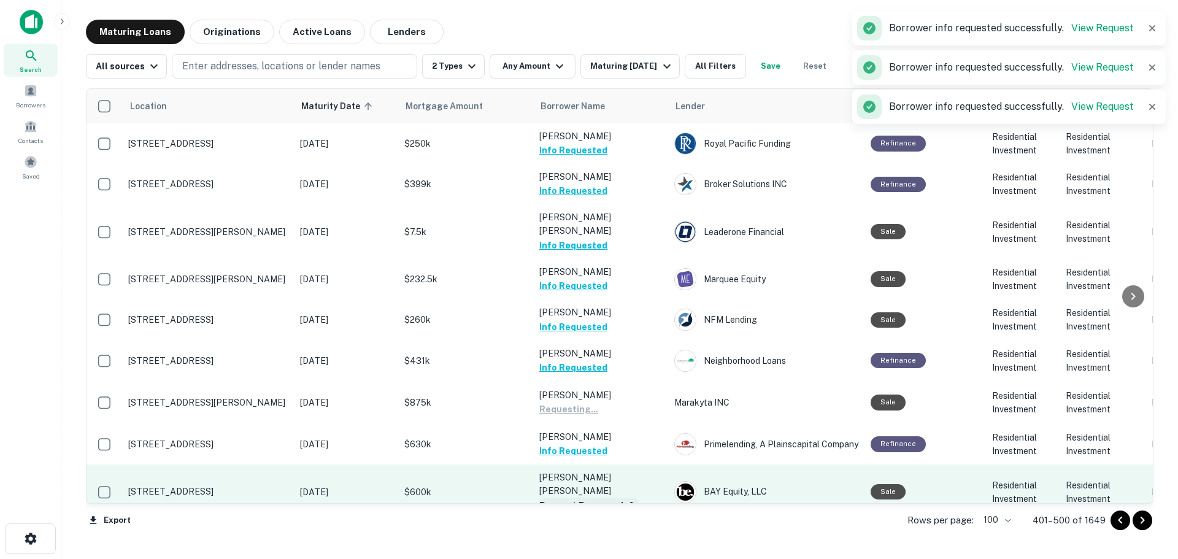
click at [609, 498] on button "Request Borrower Info" at bounding box center [588, 505] width 99 height 15
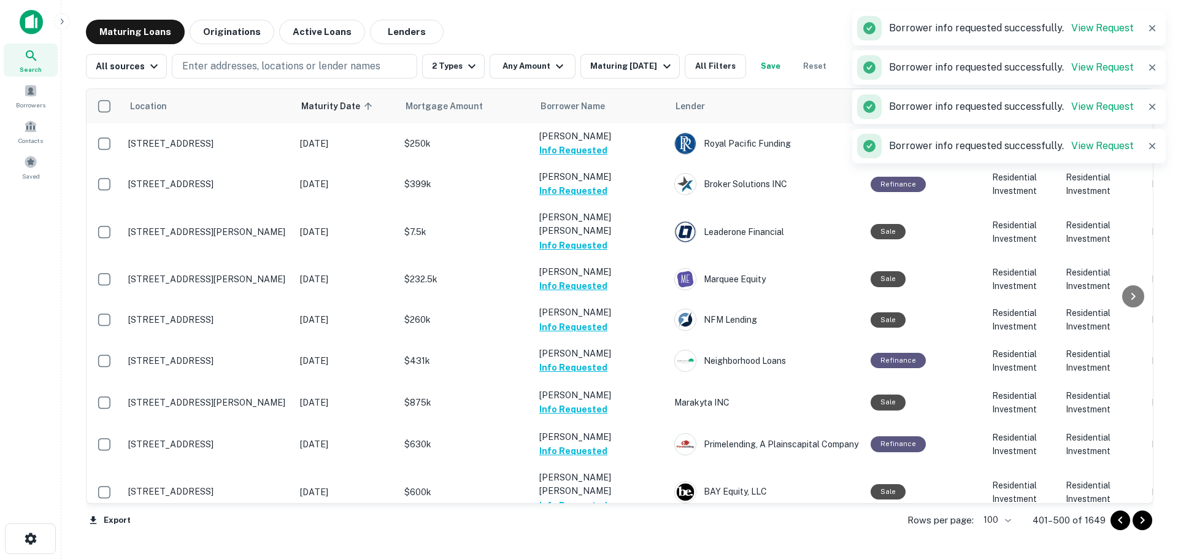
click at [608, 552] on button "Request Borrower Info" at bounding box center [588, 559] width 99 height 15
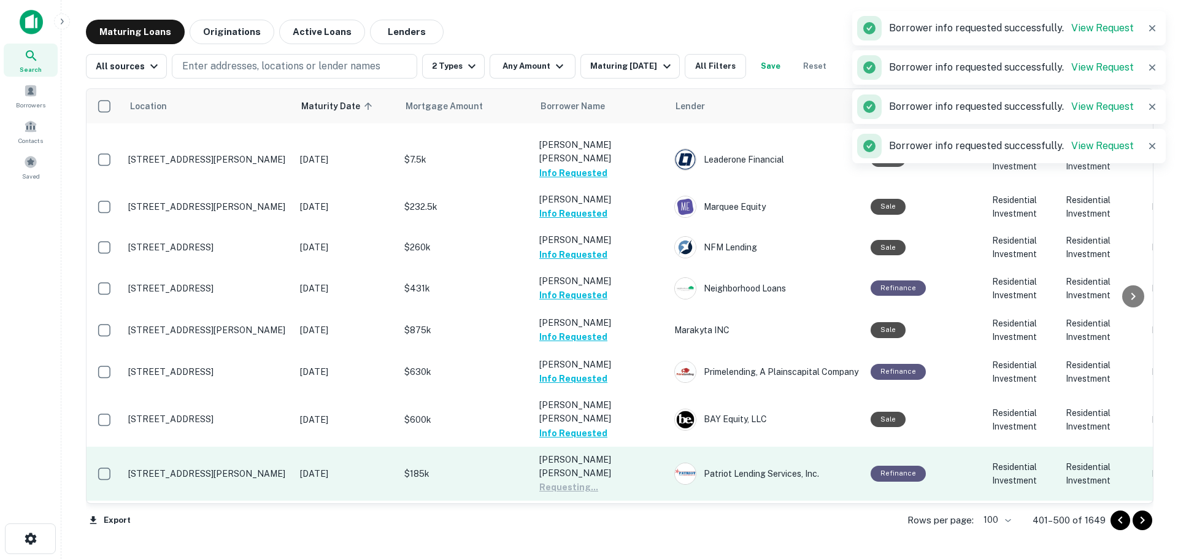
scroll to position [3606, 0]
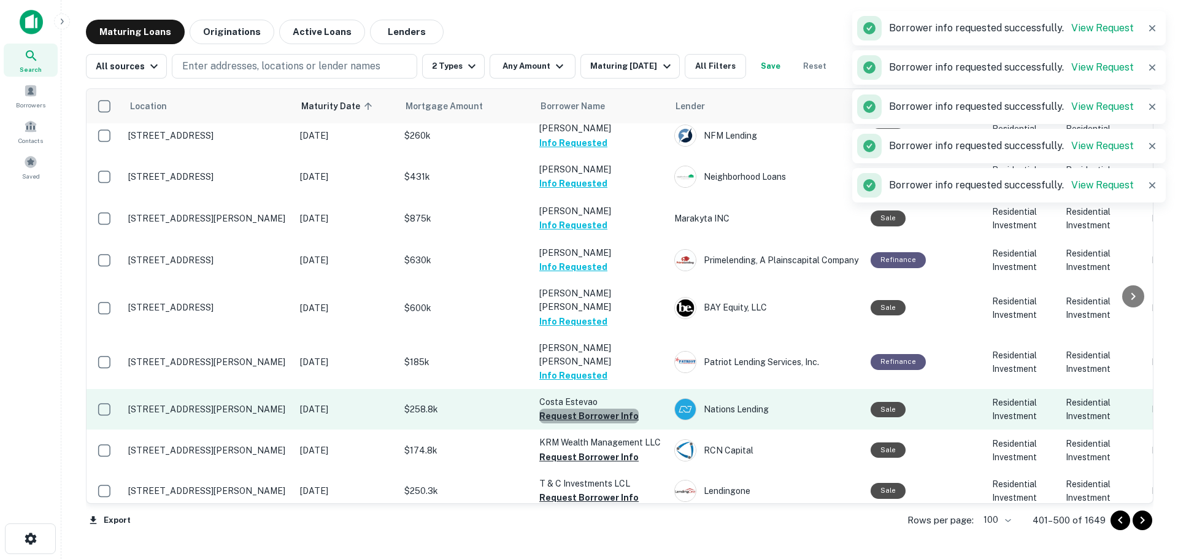
click at [609, 409] on button "Request Borrower Info" at bounding box center [588, 416] width 99 height 15
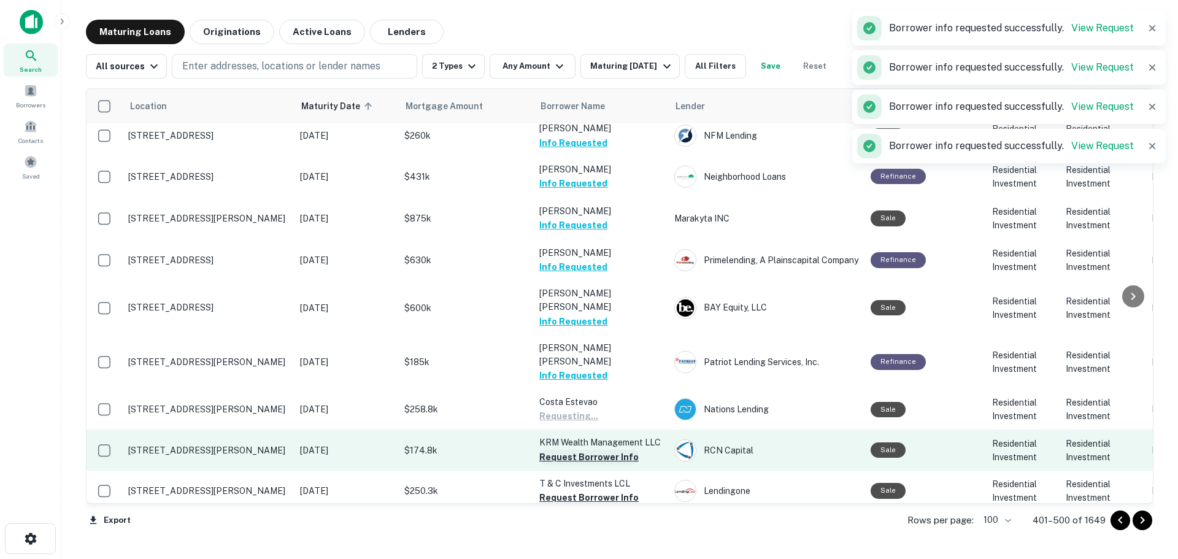
click at [613, 450] on button "Request Borrower Info" at bounding box center [588, 457] width 99 height 15
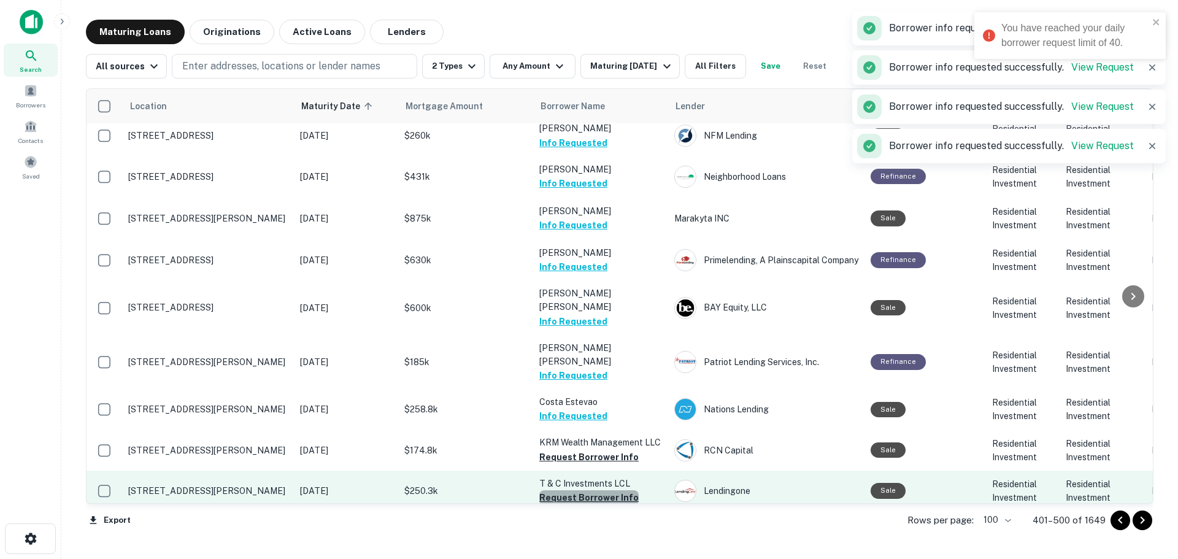
click at [613, 490] on button "Request Borrower Info" at bounding box center [588, 497] width 99 height 15
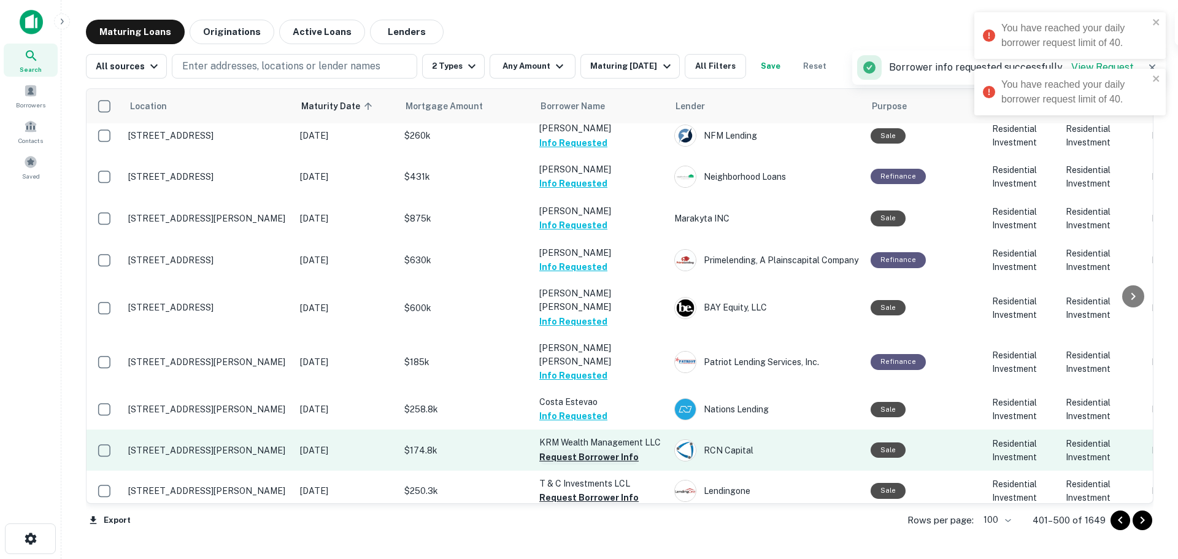
click at [618, 450] on button "Request Borrower Info" at bounding box center [588, 457] width 99 height 15
